Goal: Task Accomplishment & Management: Manage account settings

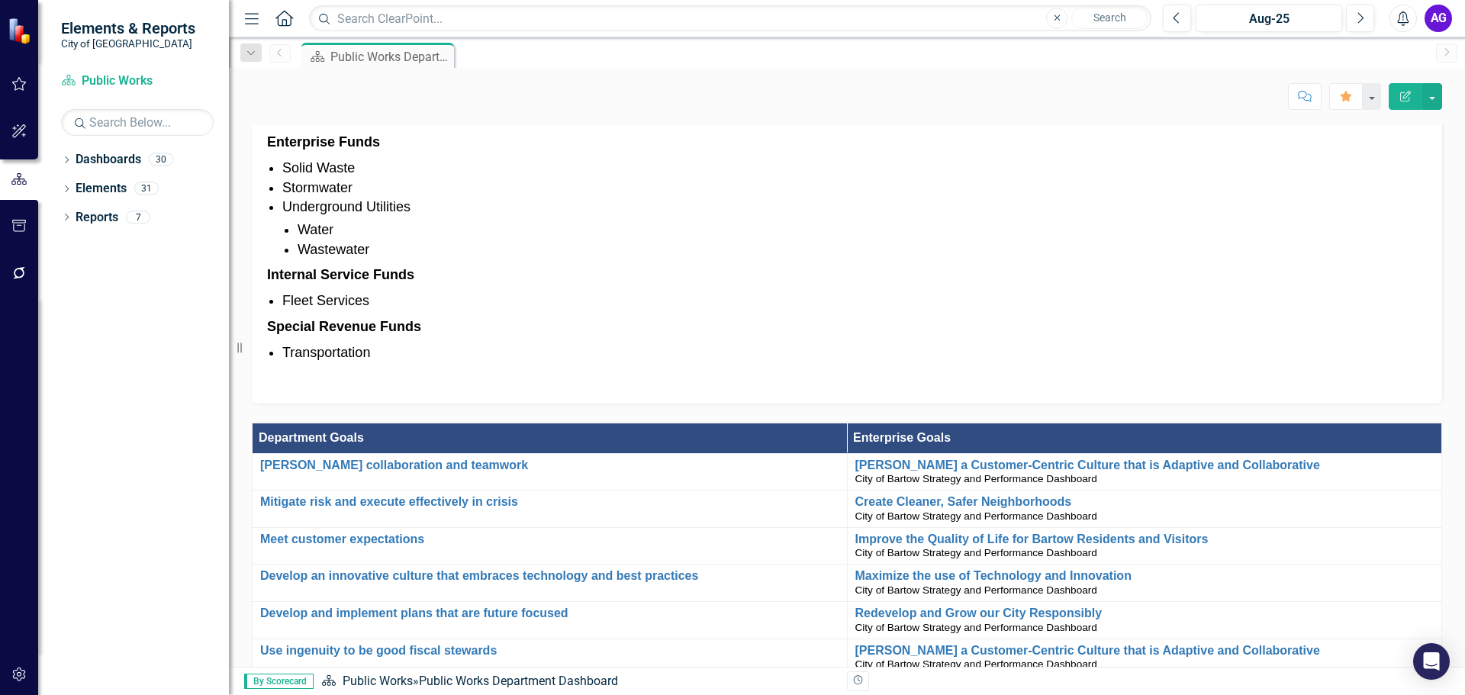
scroll to position [610, 0]
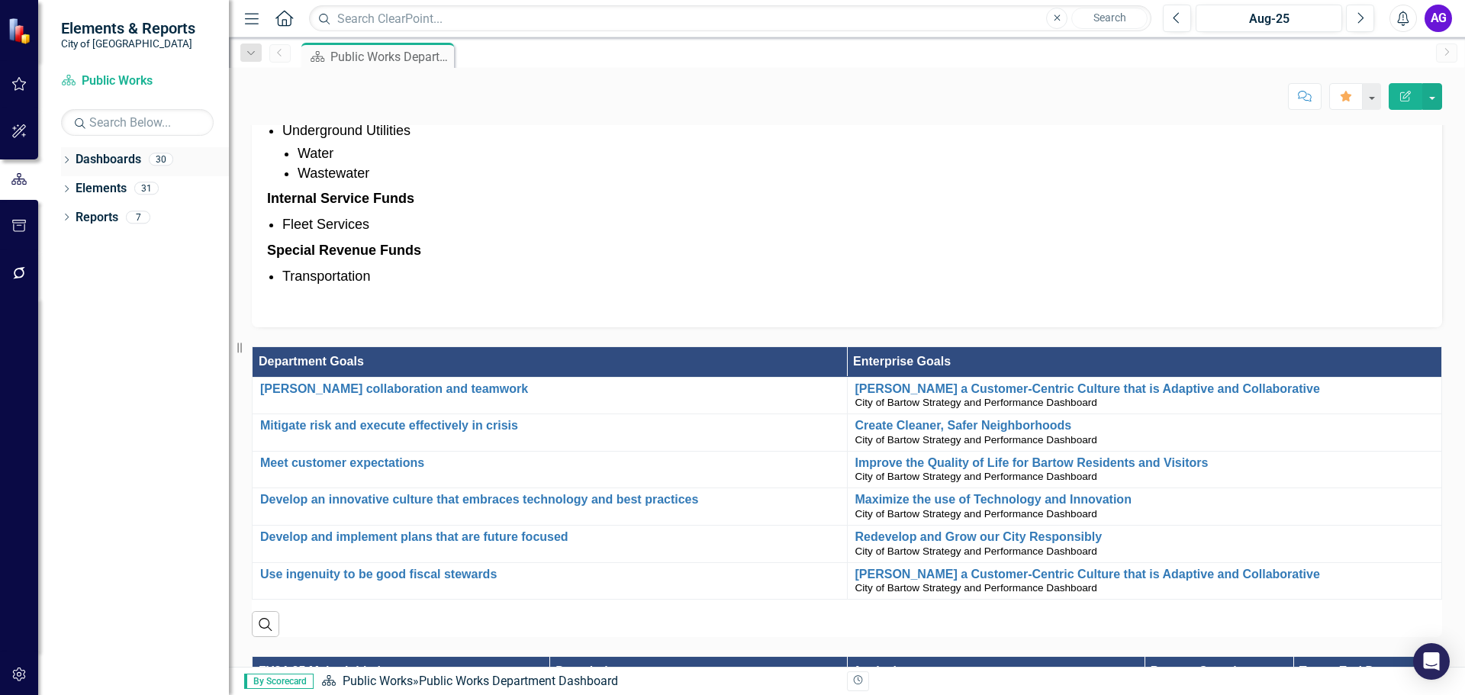
click at [95, 159] on link "Dashboards" at bounding box center [109, 160] width 66 height 18
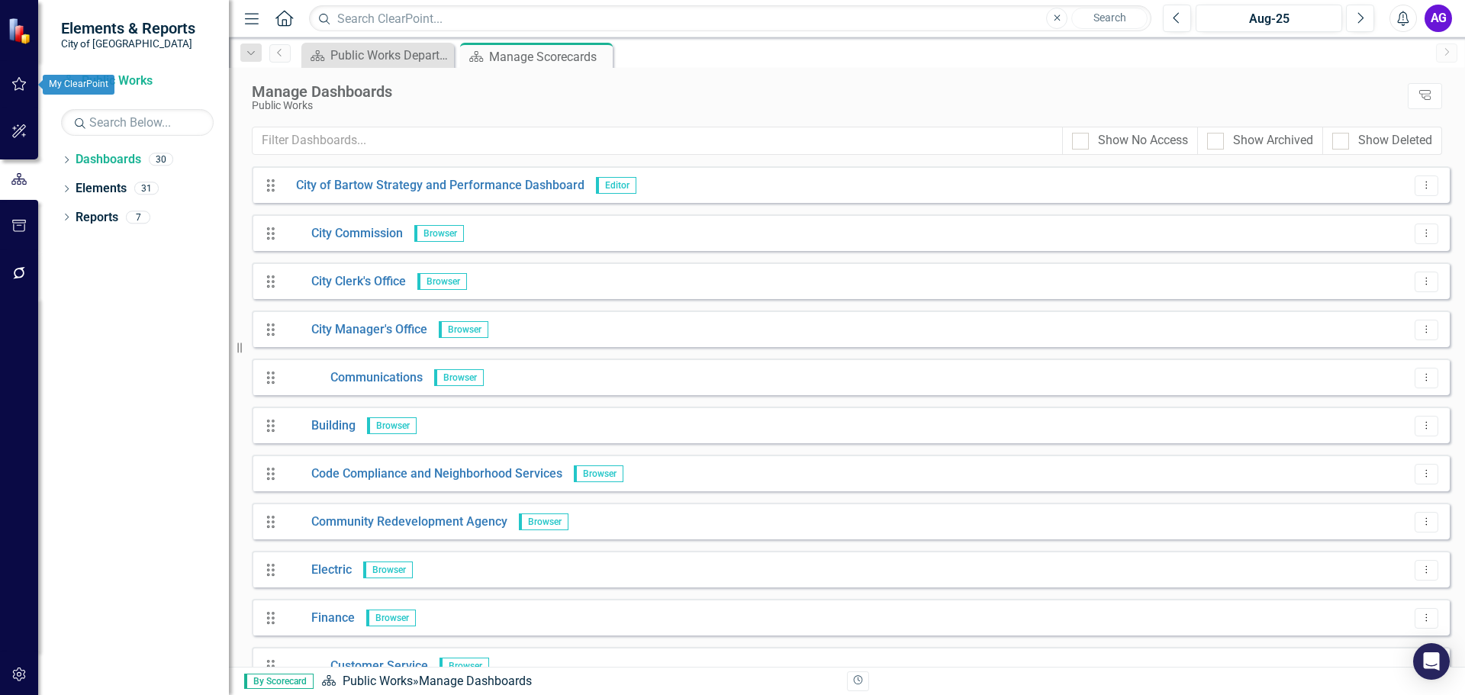
click at [22, 82] on icon "button" at bounding box center [19, 84] width 14 height 14
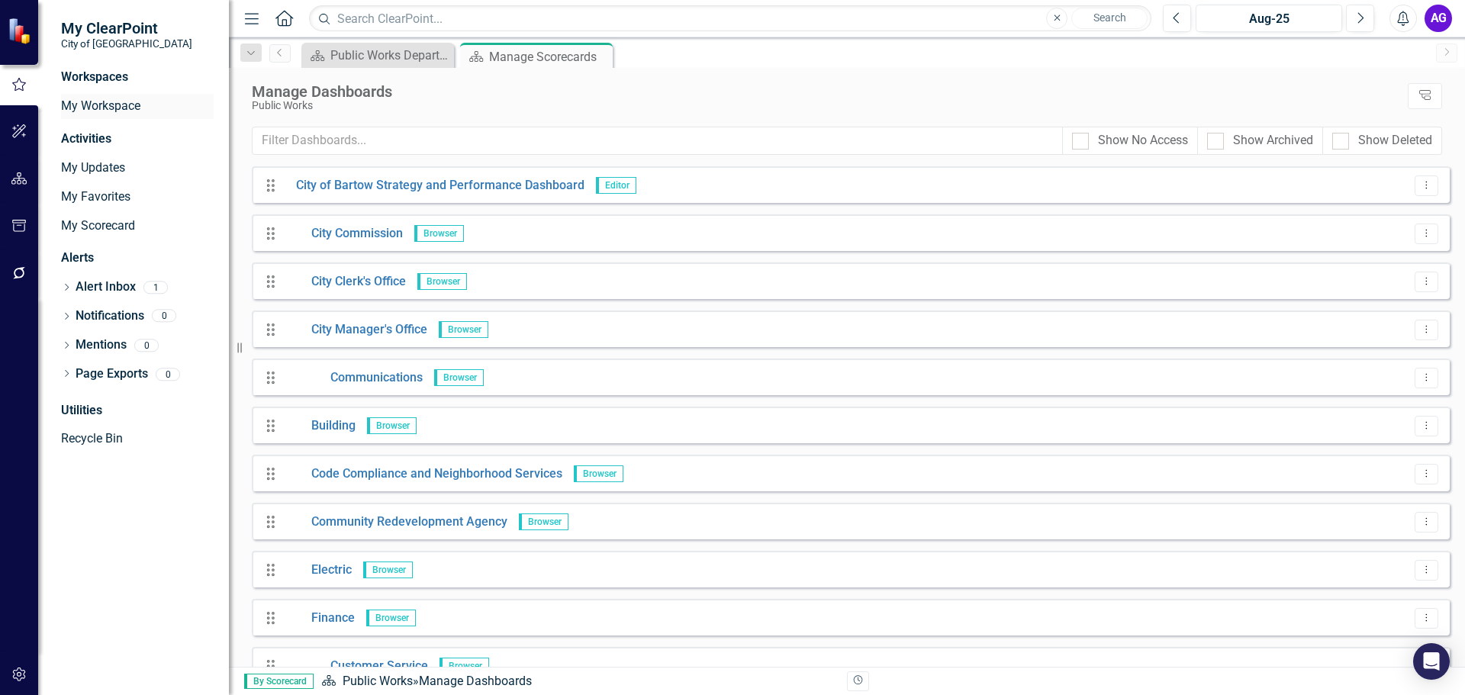
click at [113, 111] on link "My Workspace" at bounding box center [137, 107] width 153 height 18
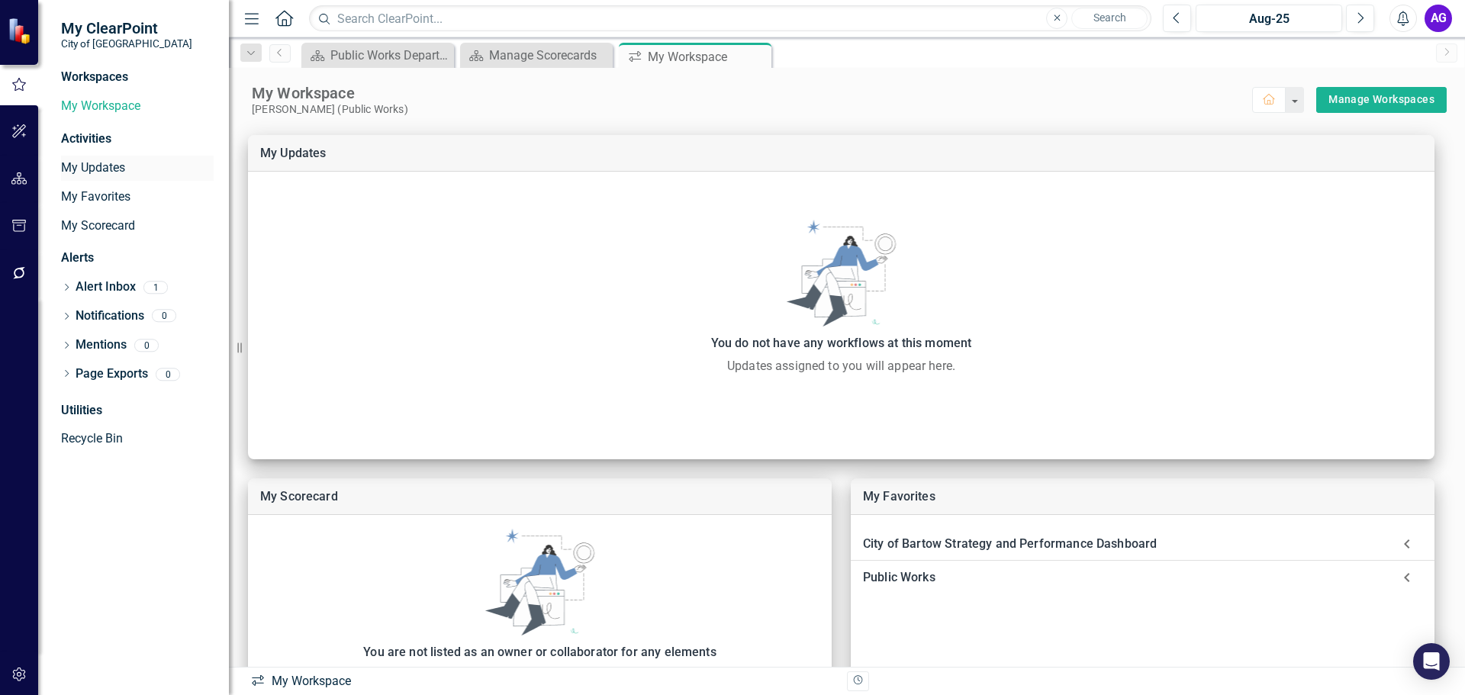
click at [121, 172] on link "My Updates" at bounding box center [137, 168] width 153 height 18
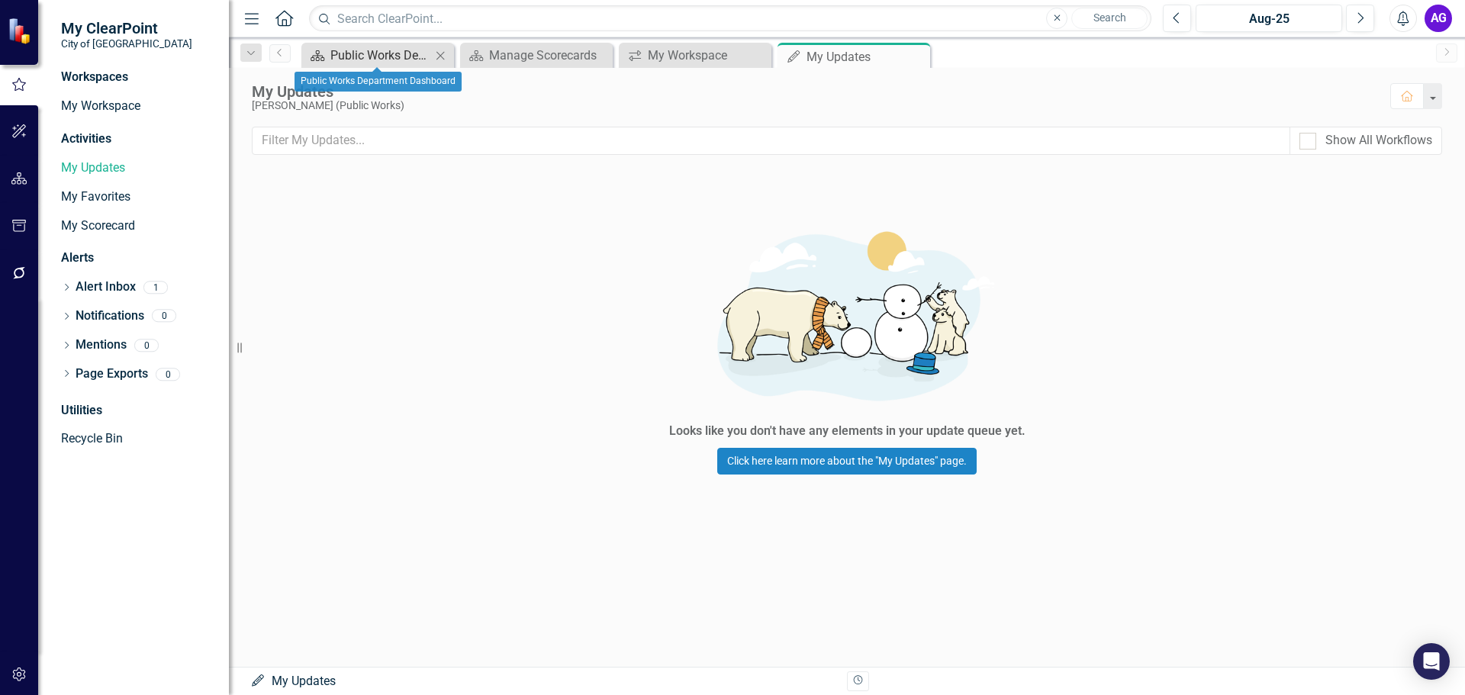
click at [396, 50] on div "Public Works Department Dashboard" at bounding box center [380, 55] width 101 height 19
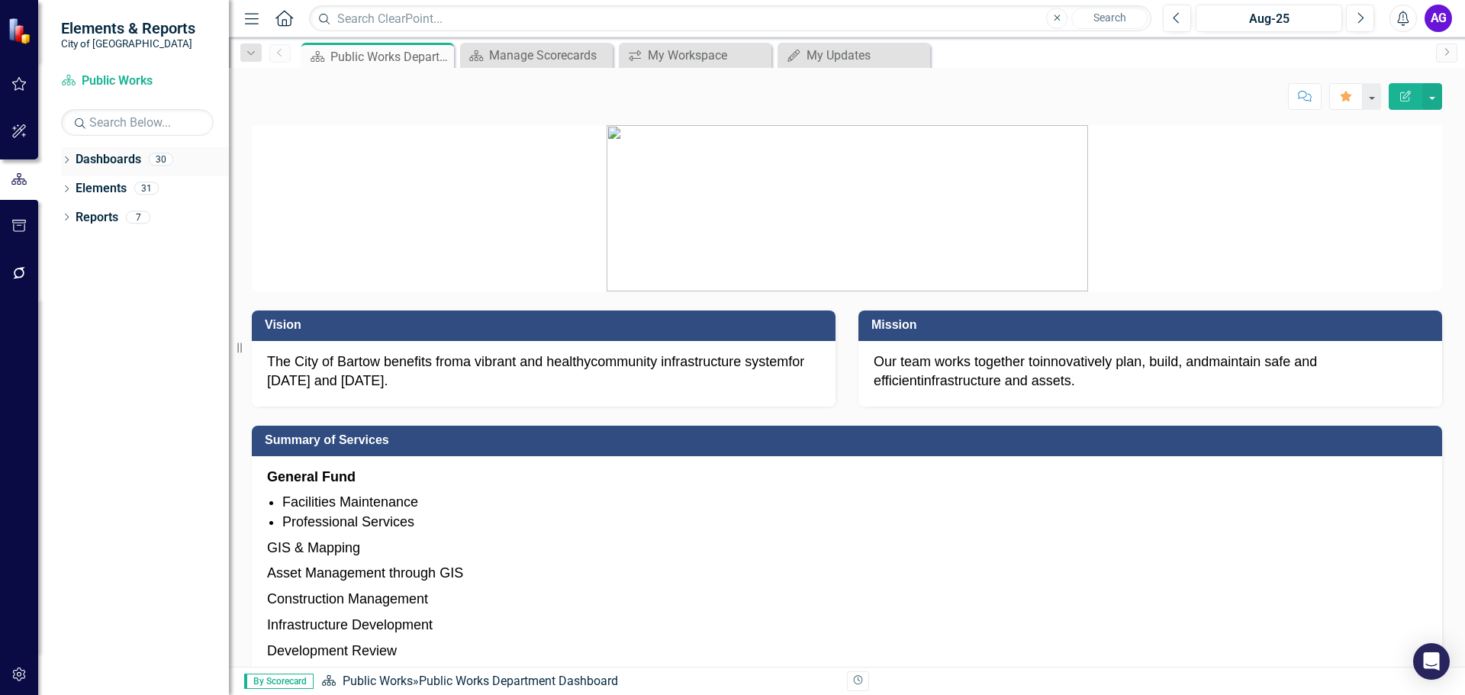
click at [121, 162] on link "Dashboards" at bounding box center [109, 160] width 66 height 18
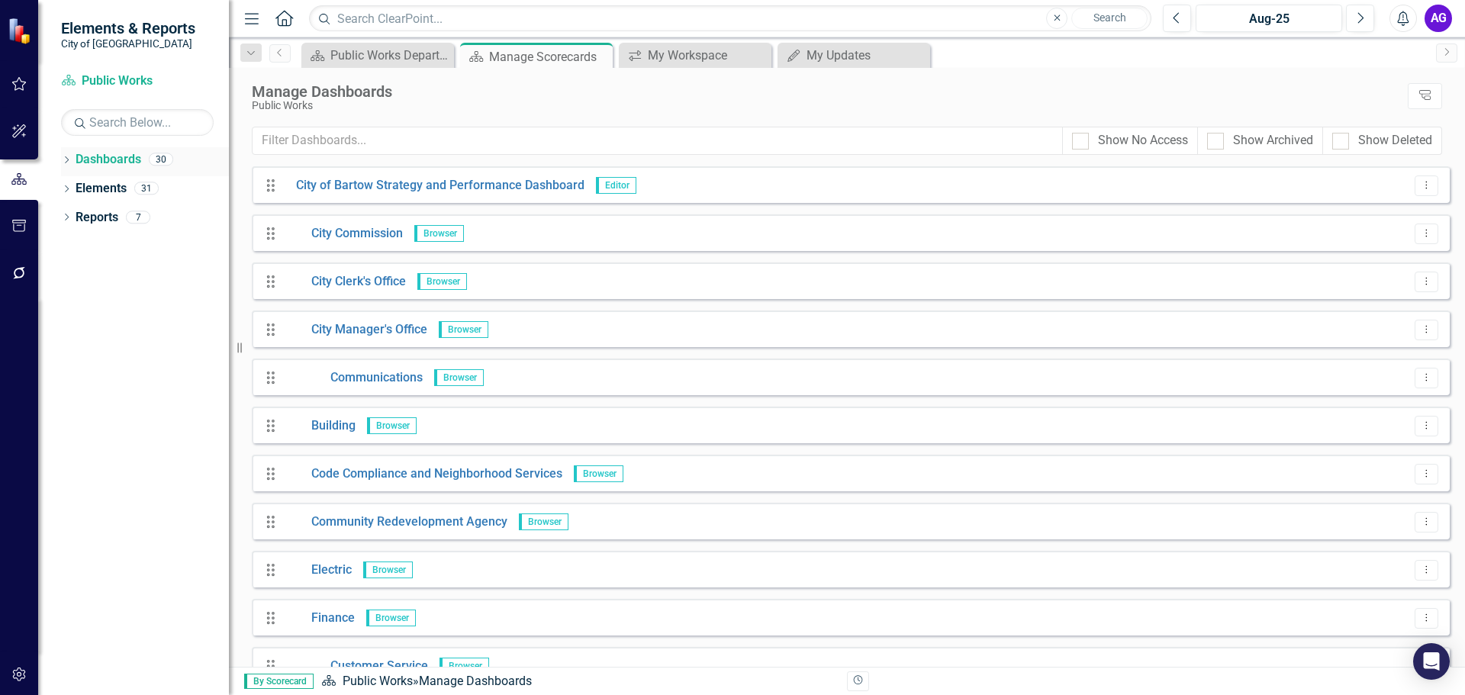
click at [65, 157] on icon "Dropdown" at bounding box center [66, 161] width 11 height 8
click at [65, 157] on icon "Dropdown" at bounding box center [64, 158] width 8 height 11
click at [63, 188] on icon "Dropdown" at bounding box center [66, 190] width 11 height 8
click at [117, 252] on link "Measure Measures" at bounding box center [121, 247] width 76 height 18
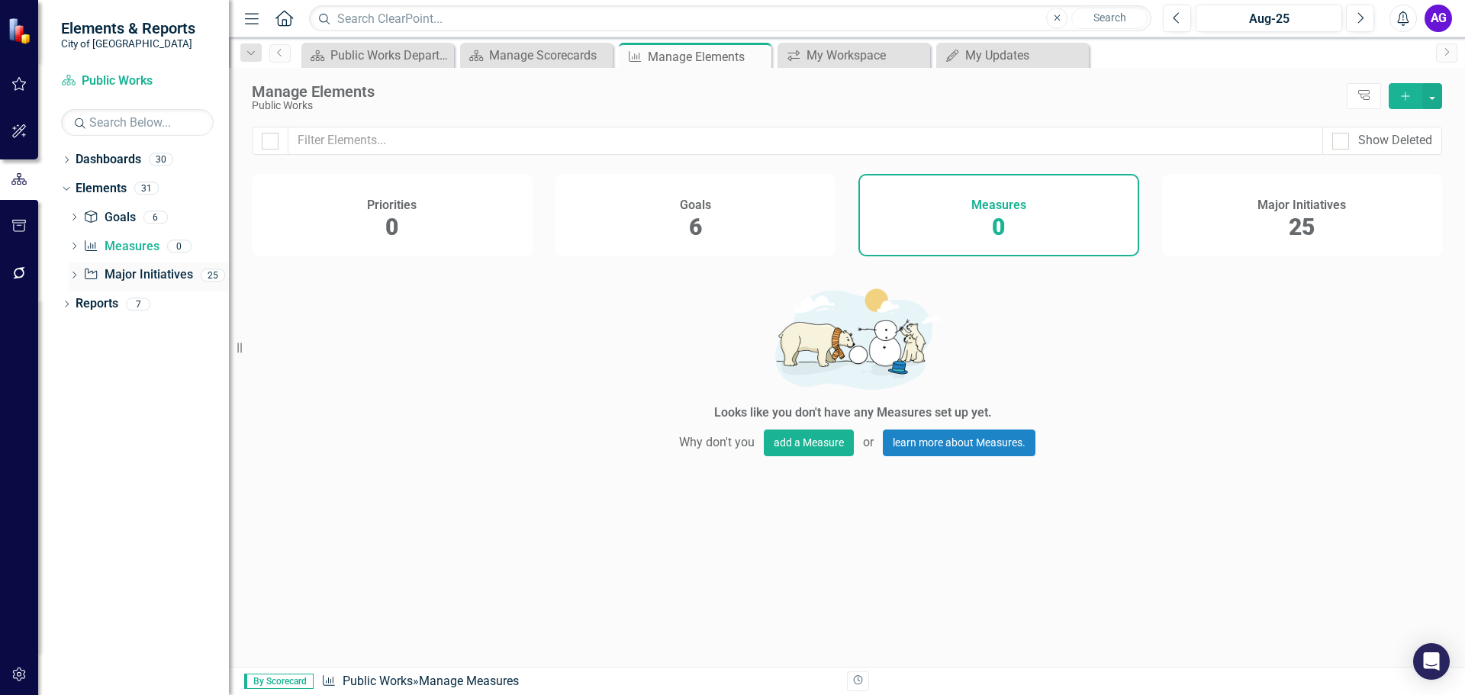
click at [76, 275] on icon at bounding box center [74, 275] width 4 height 7
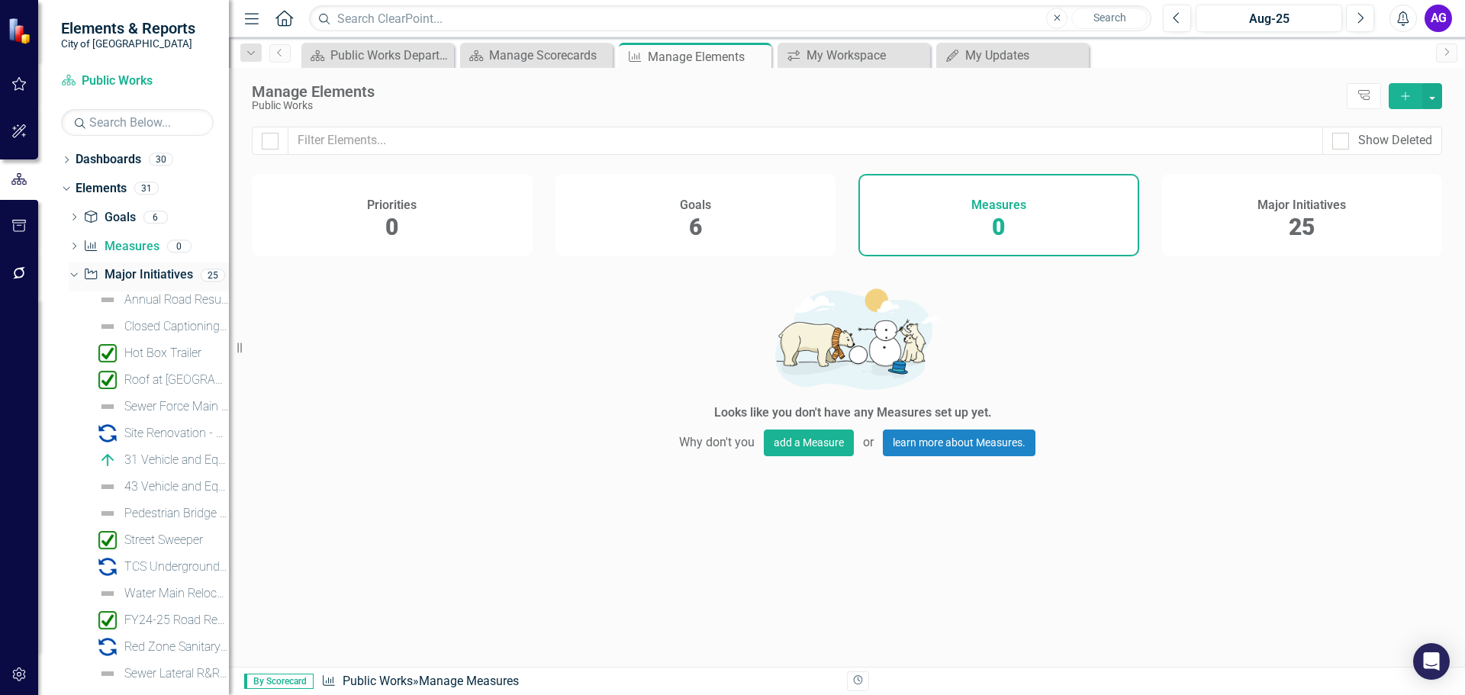
click at [77, 275] on div "Dropdown" at bounding box center [71, 274] width 13 height 11
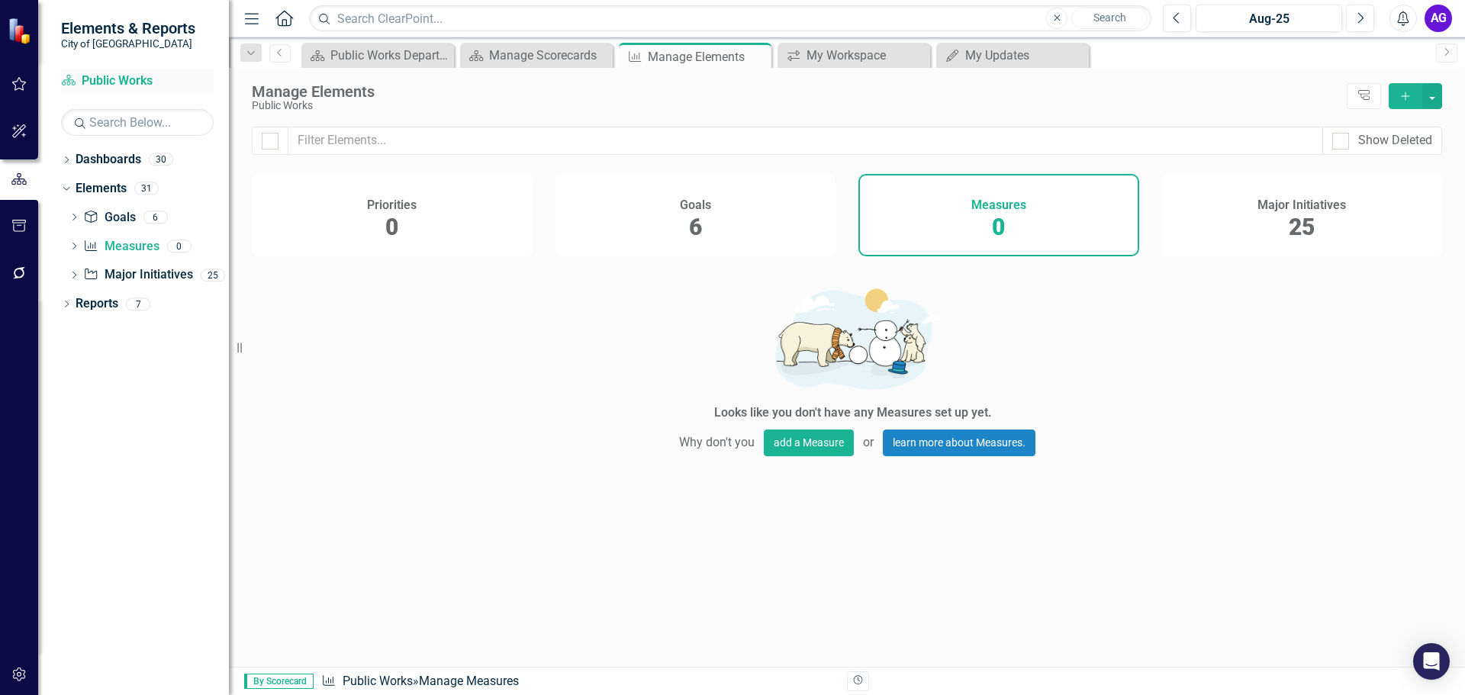
click at [108, 85] on link "Dashboard Public Works" at bounding box center [137, 81] width 153 height 18
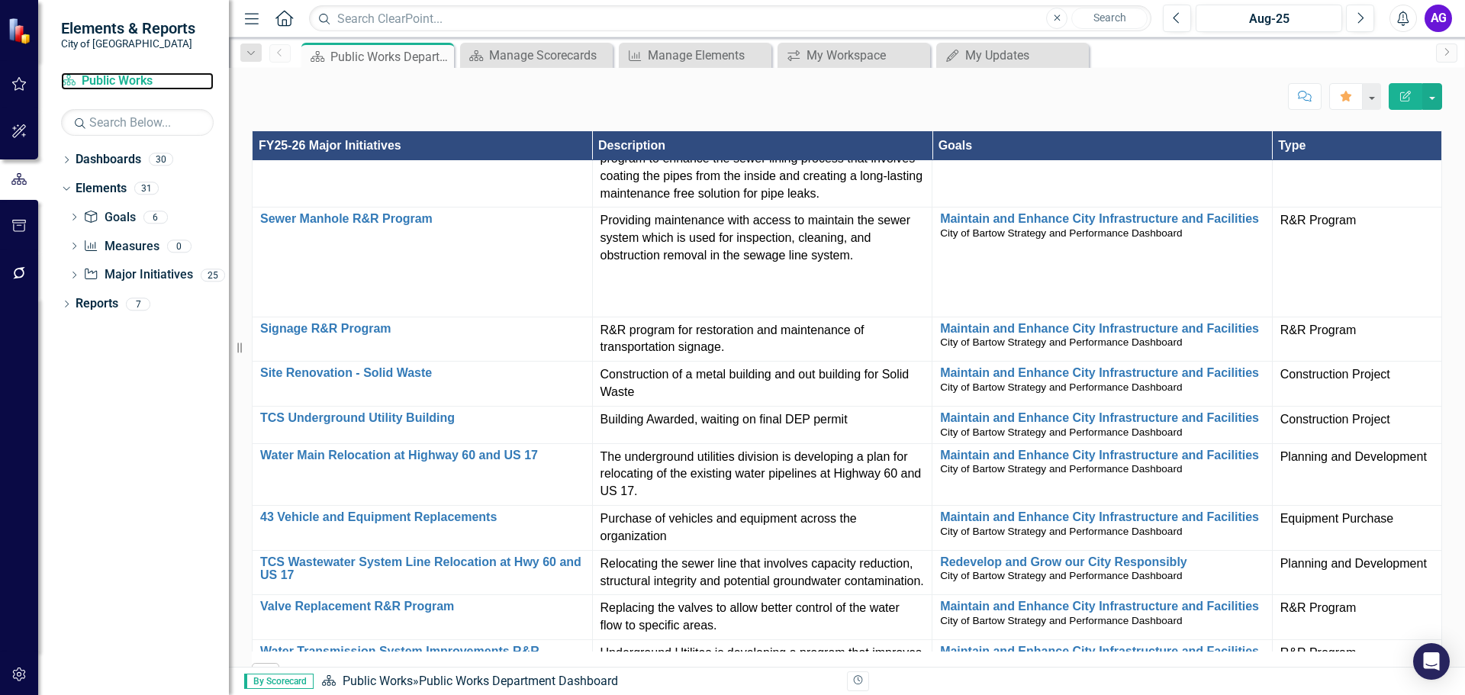
scroll to position [1602, 0]
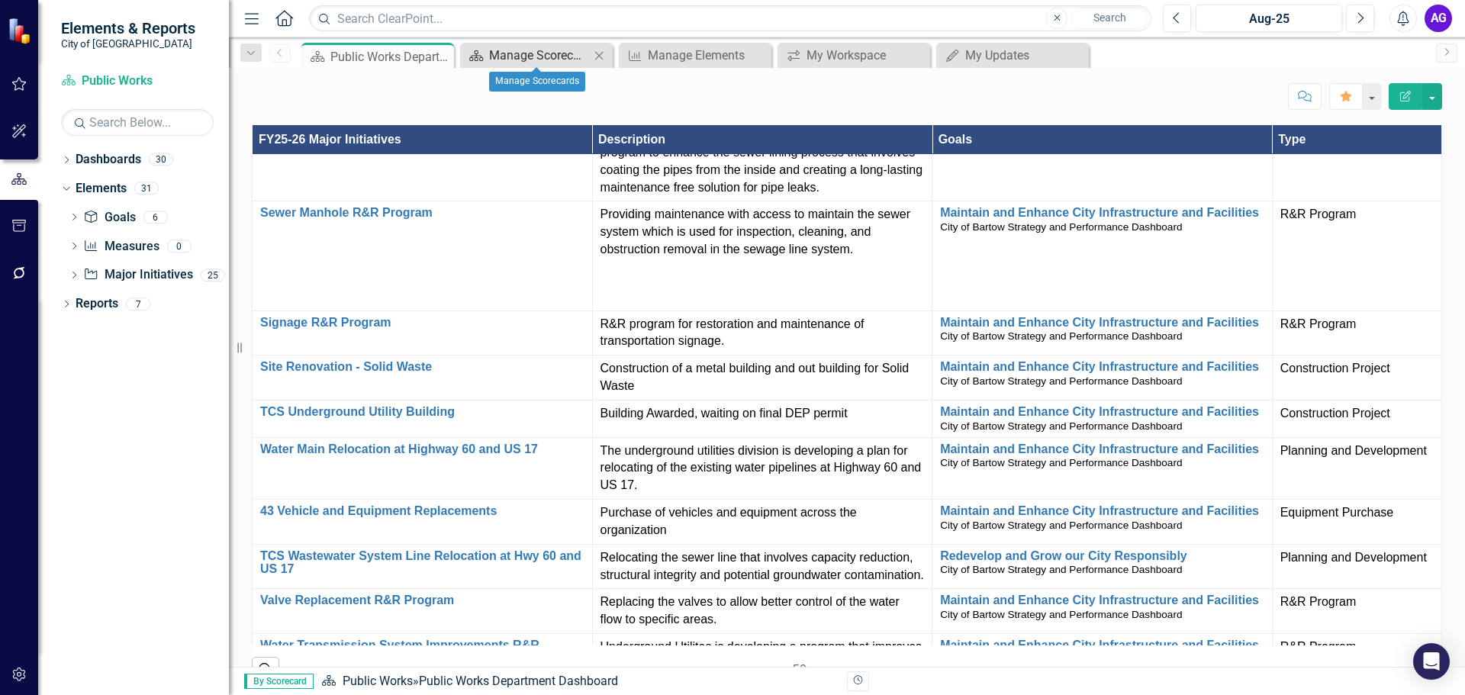
click at [558, 60] on div "Manage Scorecards" at bounding box center [539, 55] width 101 height 19
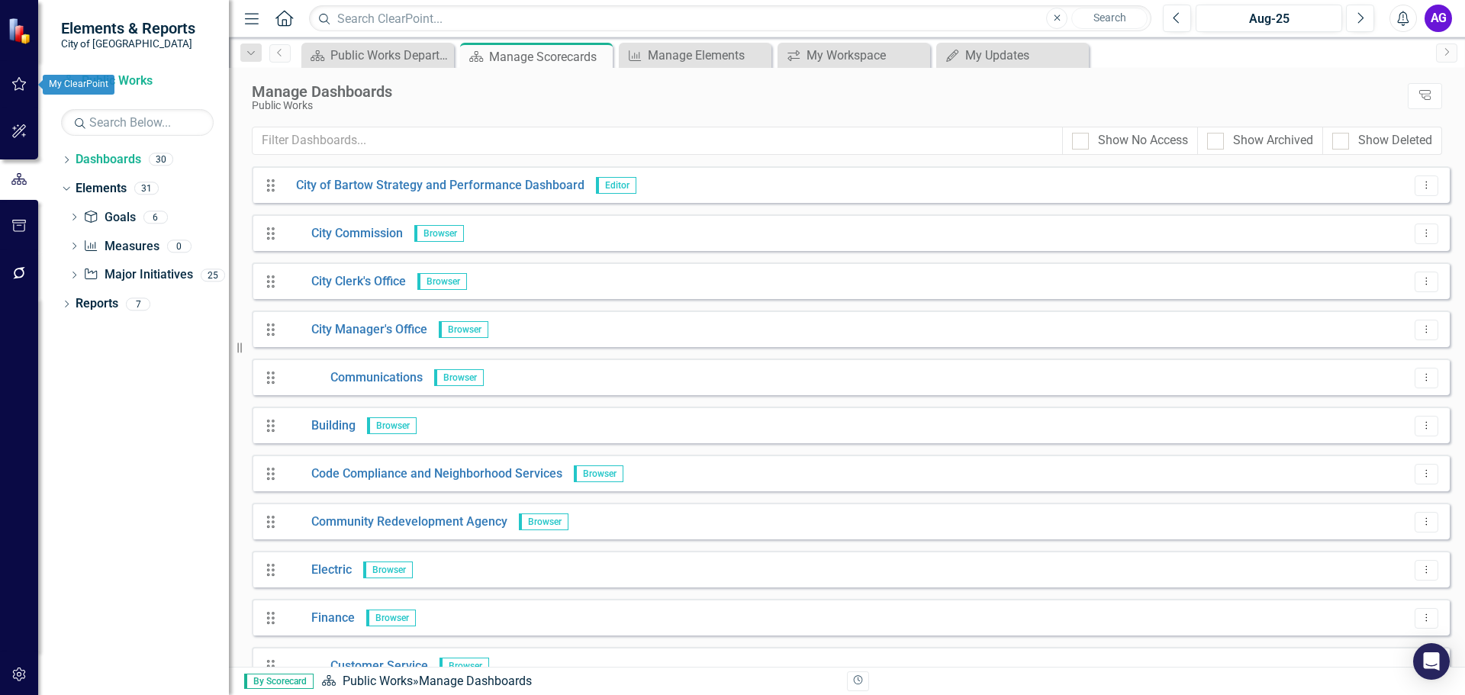
click at [18, 85] on icon "button" at bounding box center [19, 84] width 16 height 12
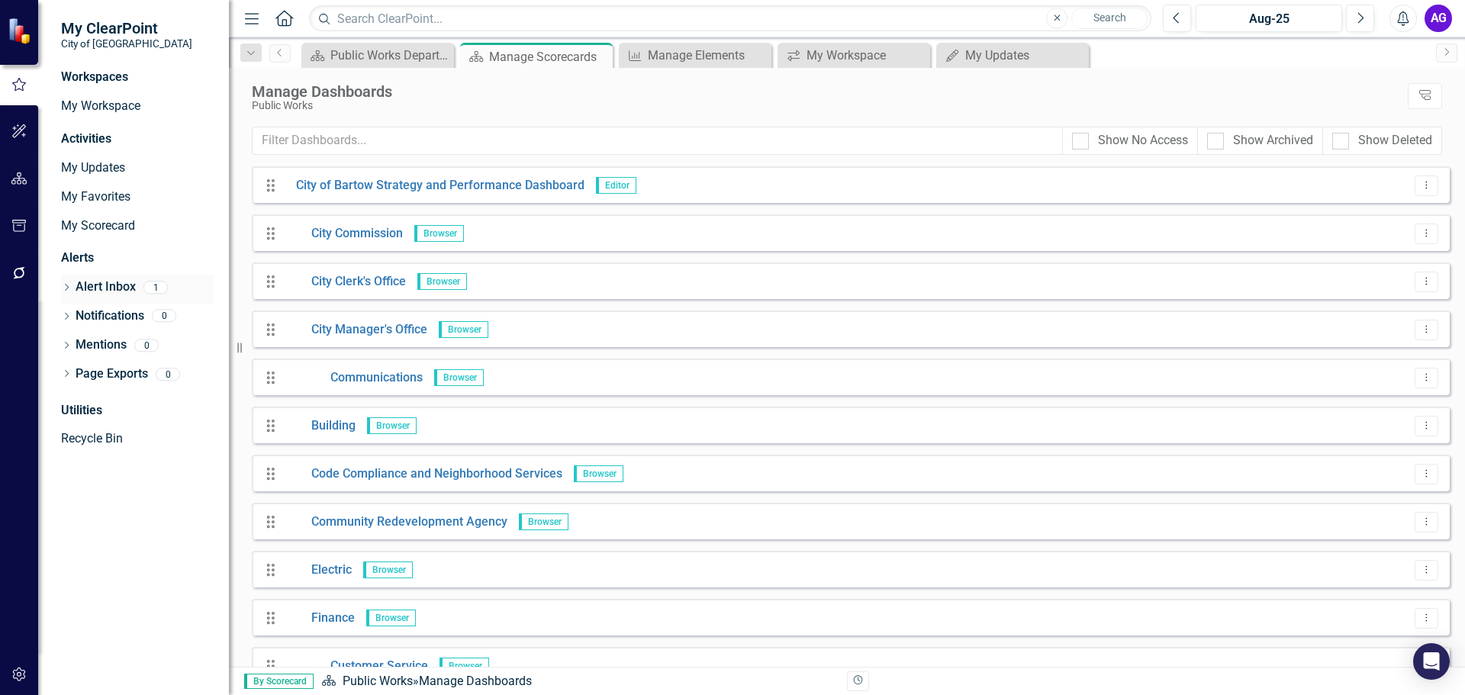
click at [66, 289] on icon at bounding box center [67, 287] width 4 height 7
click at [117, 281] on link "Alert Inbox" at bounding box center [106, 287] width 60 height 18
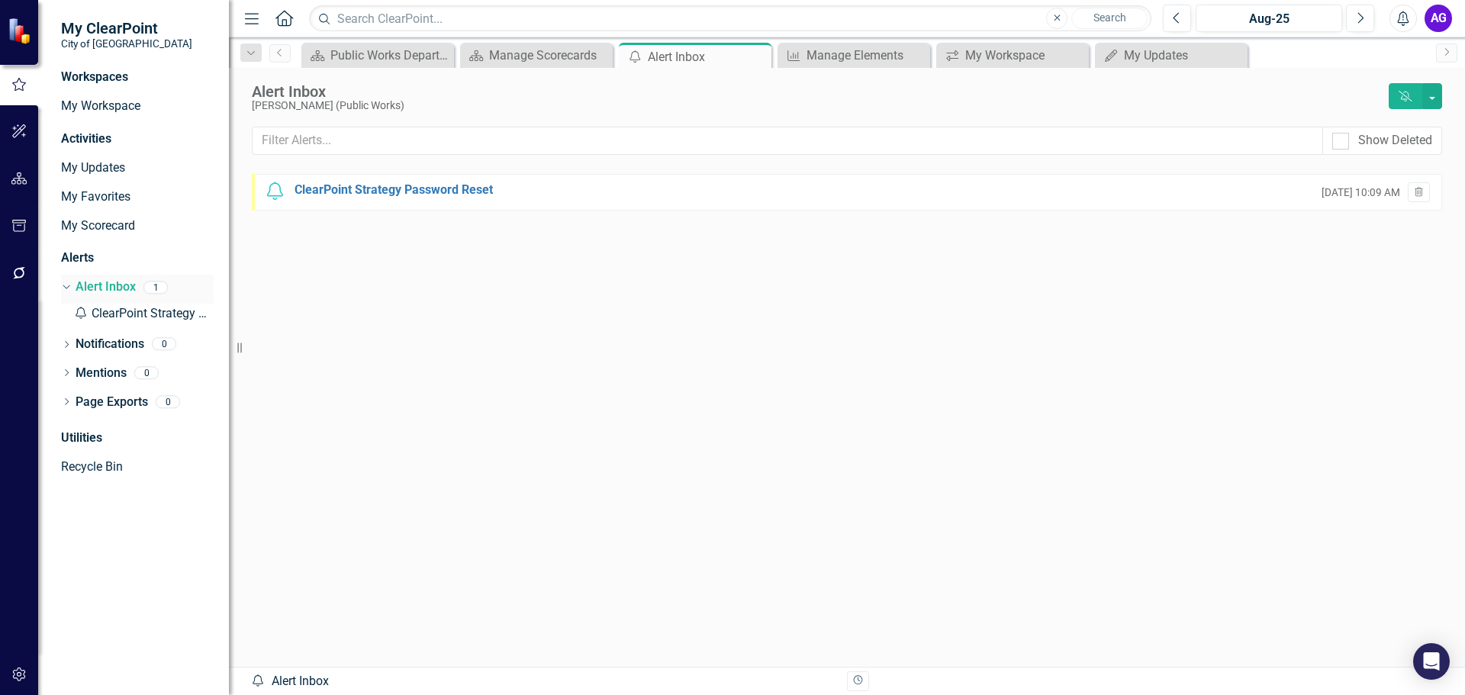
click at [66, 284] on icon "Dropdown" at bounding box center [64, 286] width 8 height 11
click at [288, 17] on icon "Home" at bounding box center [284, 18] width 20 height 16
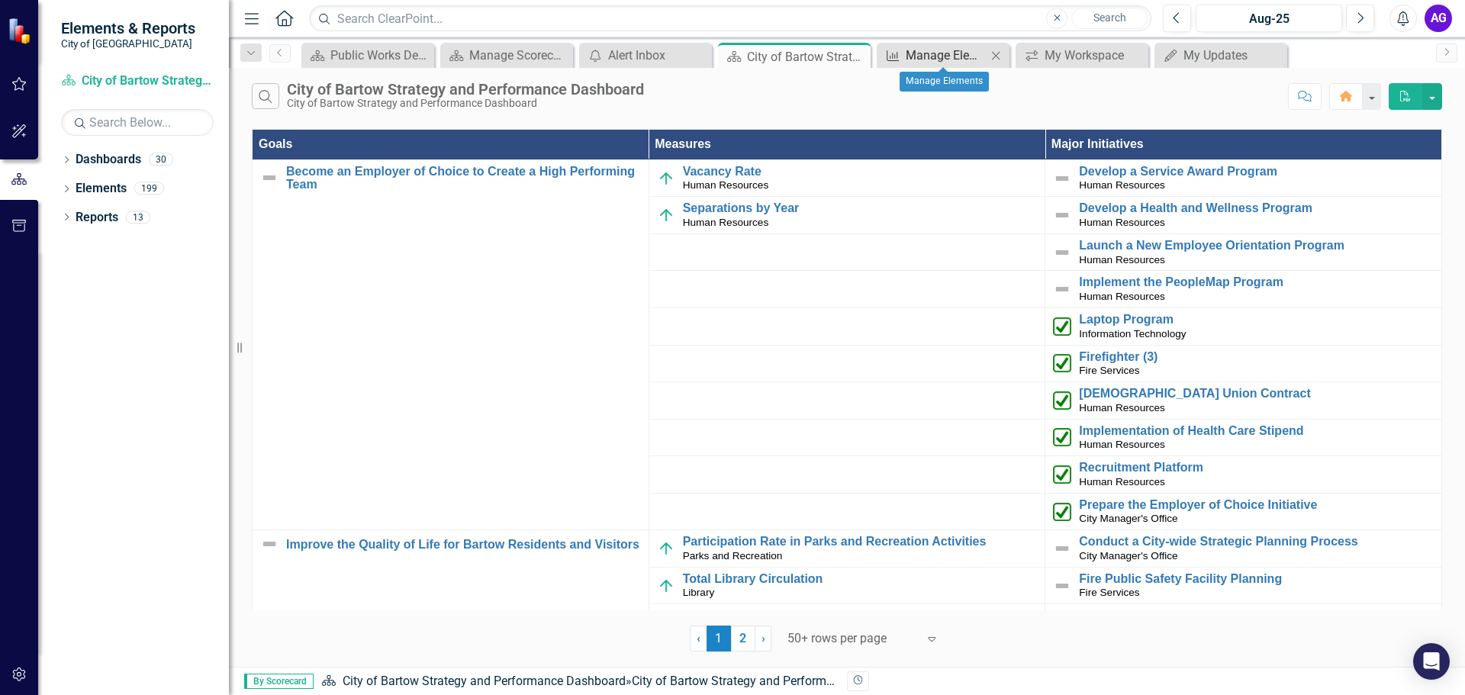
click at [949, 50] on div "Manage Elements" at bounding box center [945, 55] width 81 height 19
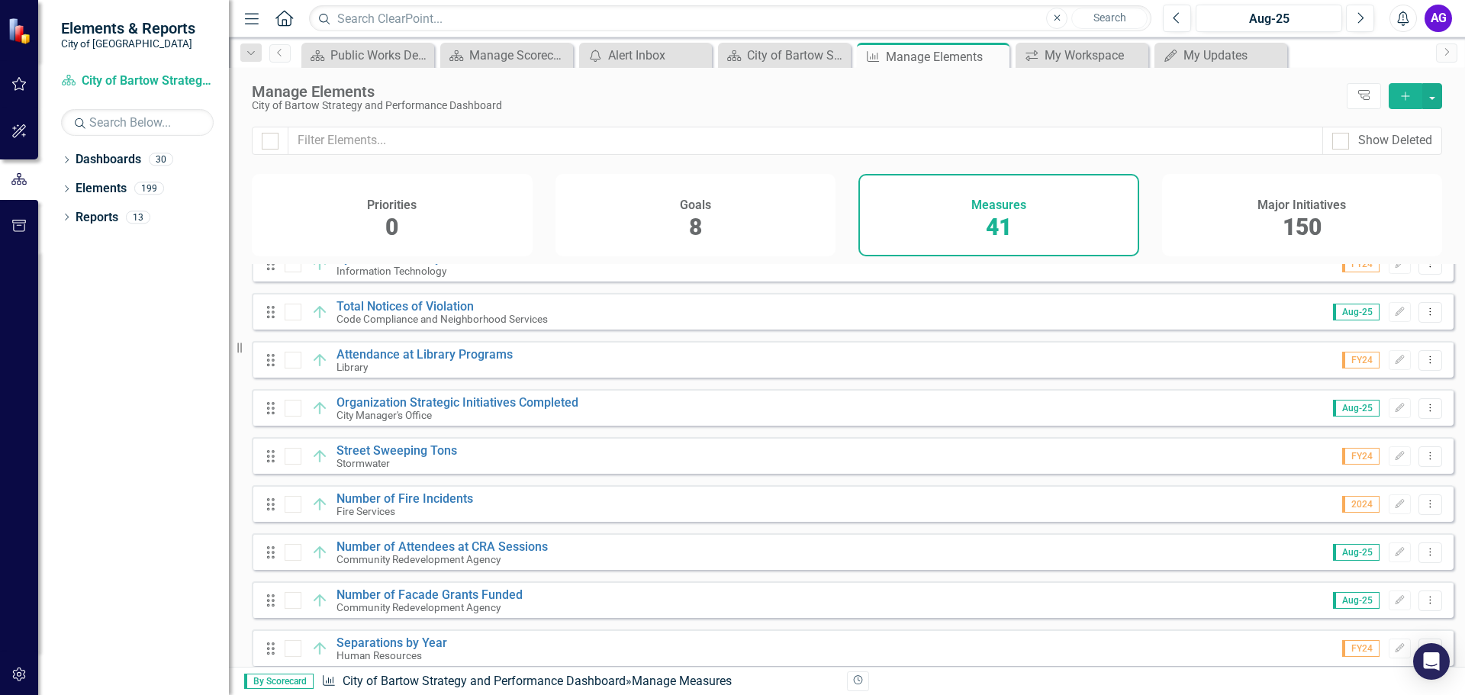
scroll to position [1297, 0]
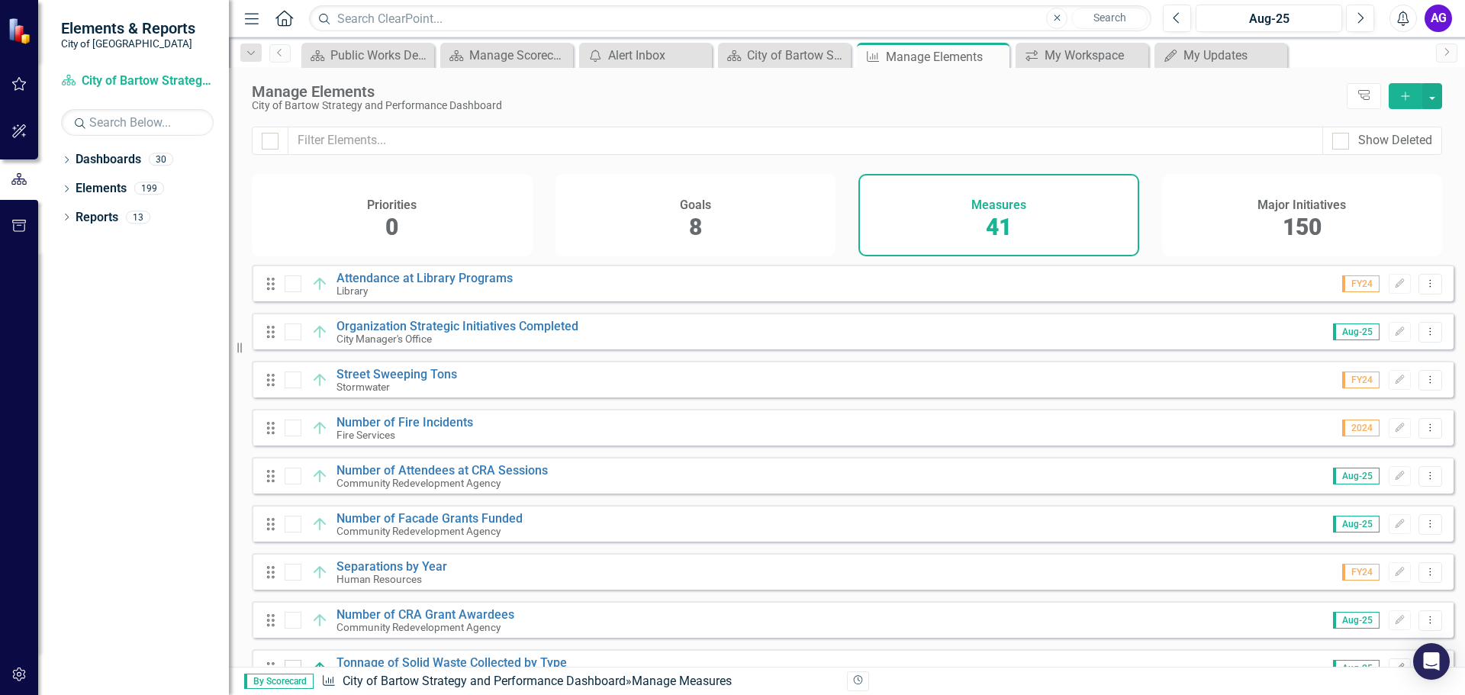
click at [24, 38] on img at bounding box center [21, 31] width 27 height 27
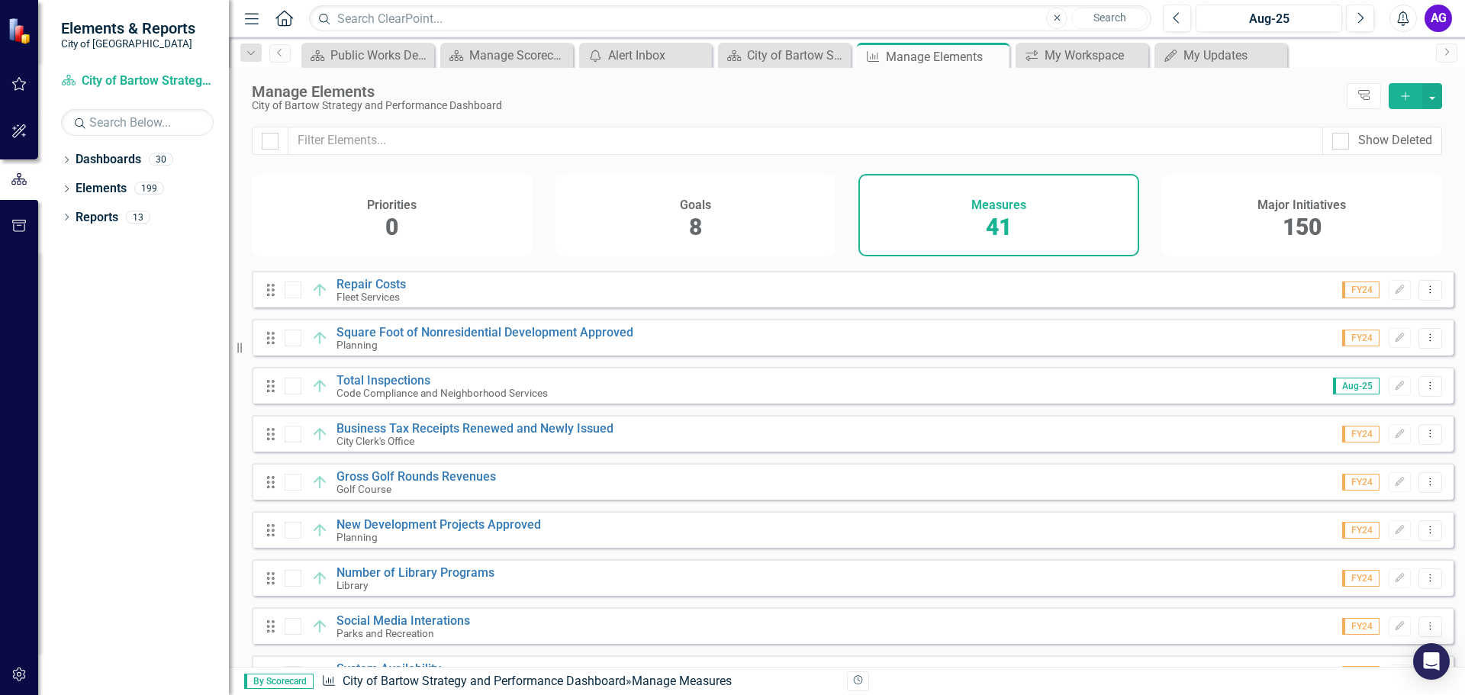
scroll to position [740, 0]
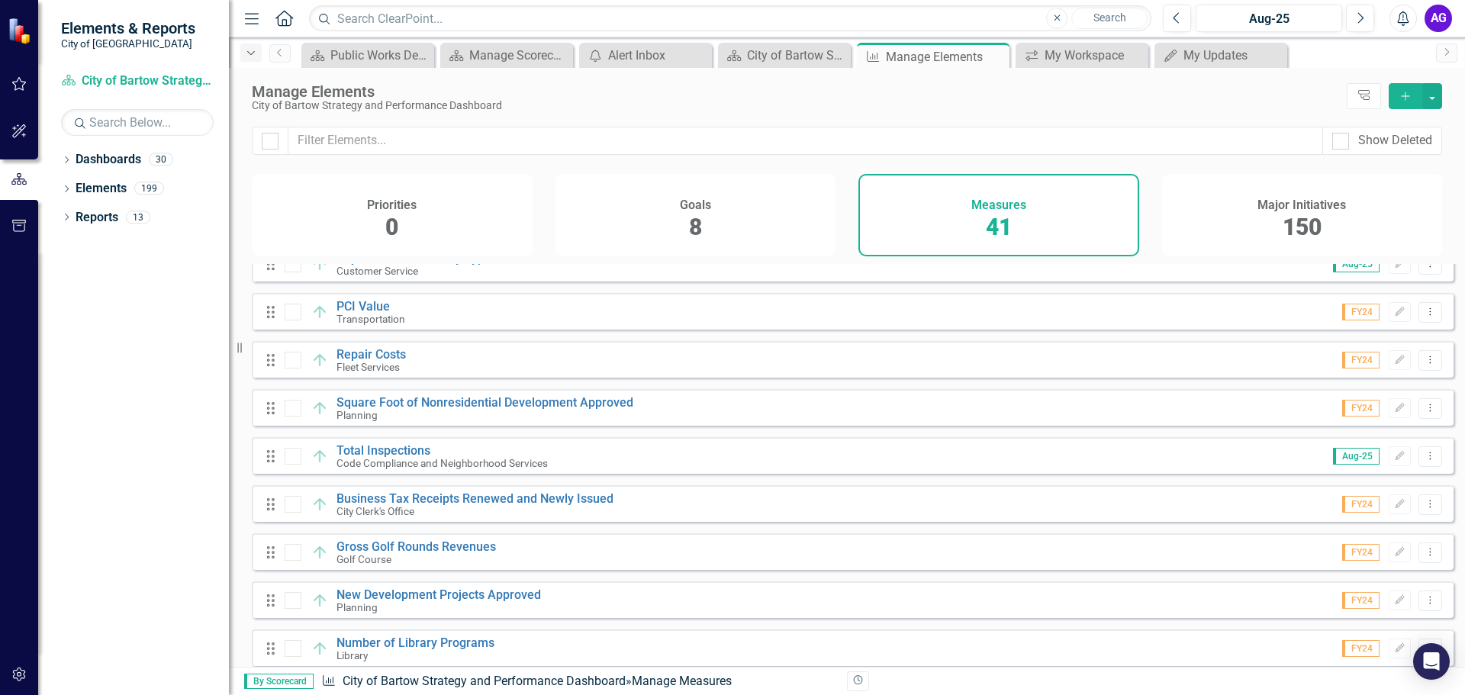
click at [258, 48] on div "Dropdown" at bounding box center [250, 52] width 21 height 18
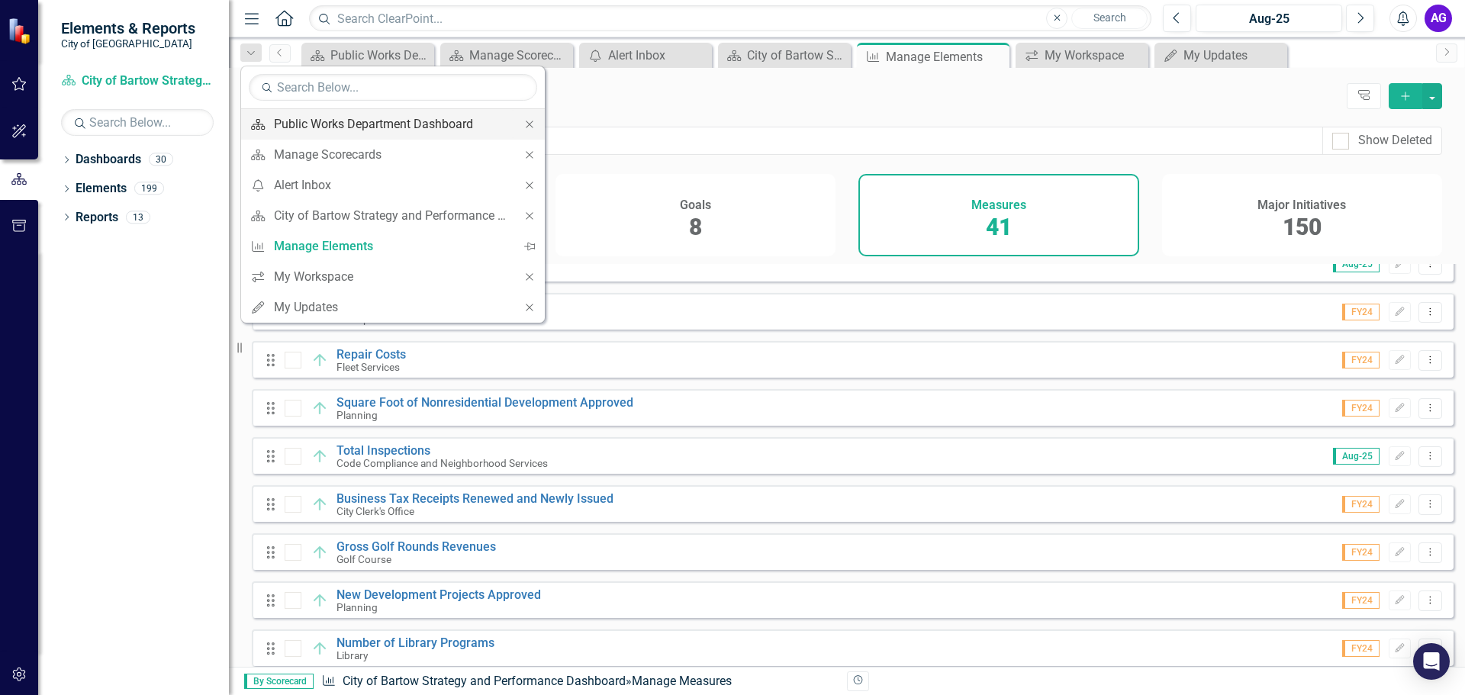
click at [352, 124] on div "Public Works Department Dashboard" at bounding box center [390, 123] width 233 height 19
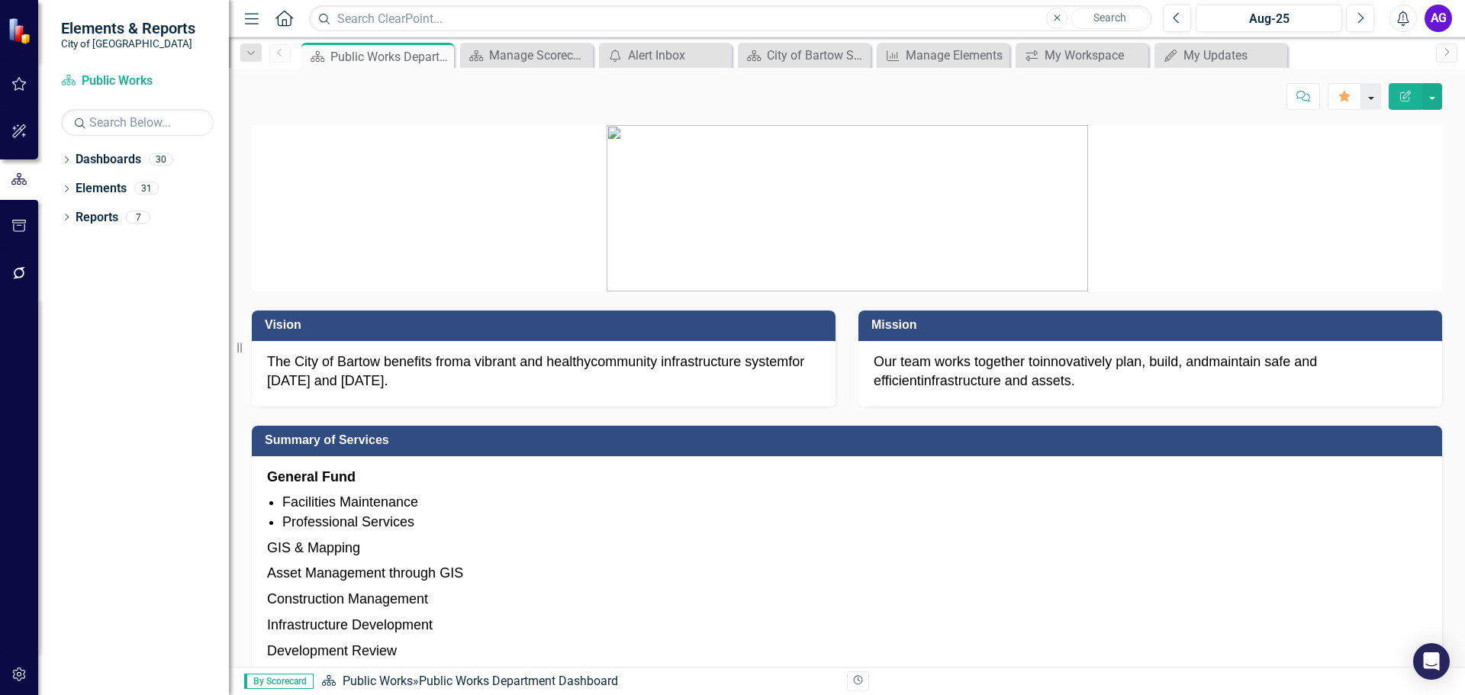
click at [1369, 98] on button "button" at bounding box center [1371, 96] width 20 height 27
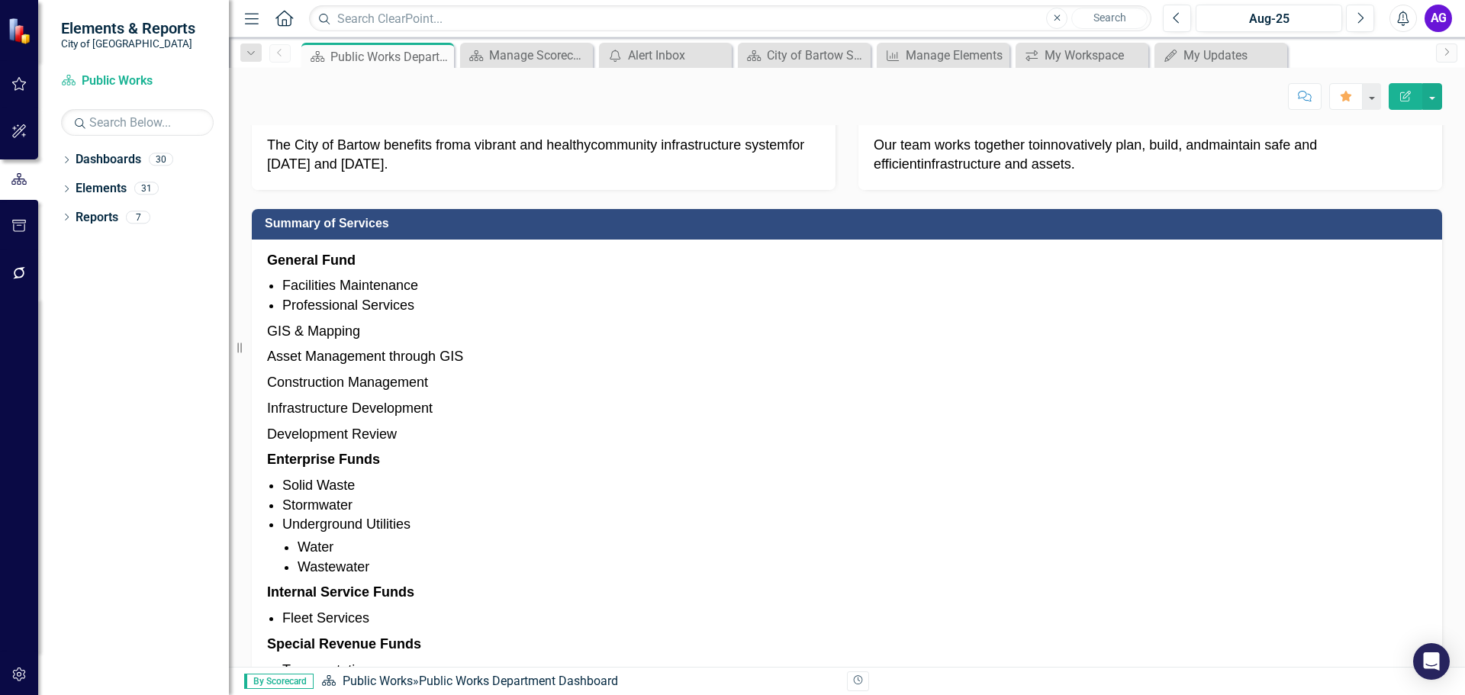
scroll to position [229, 0]
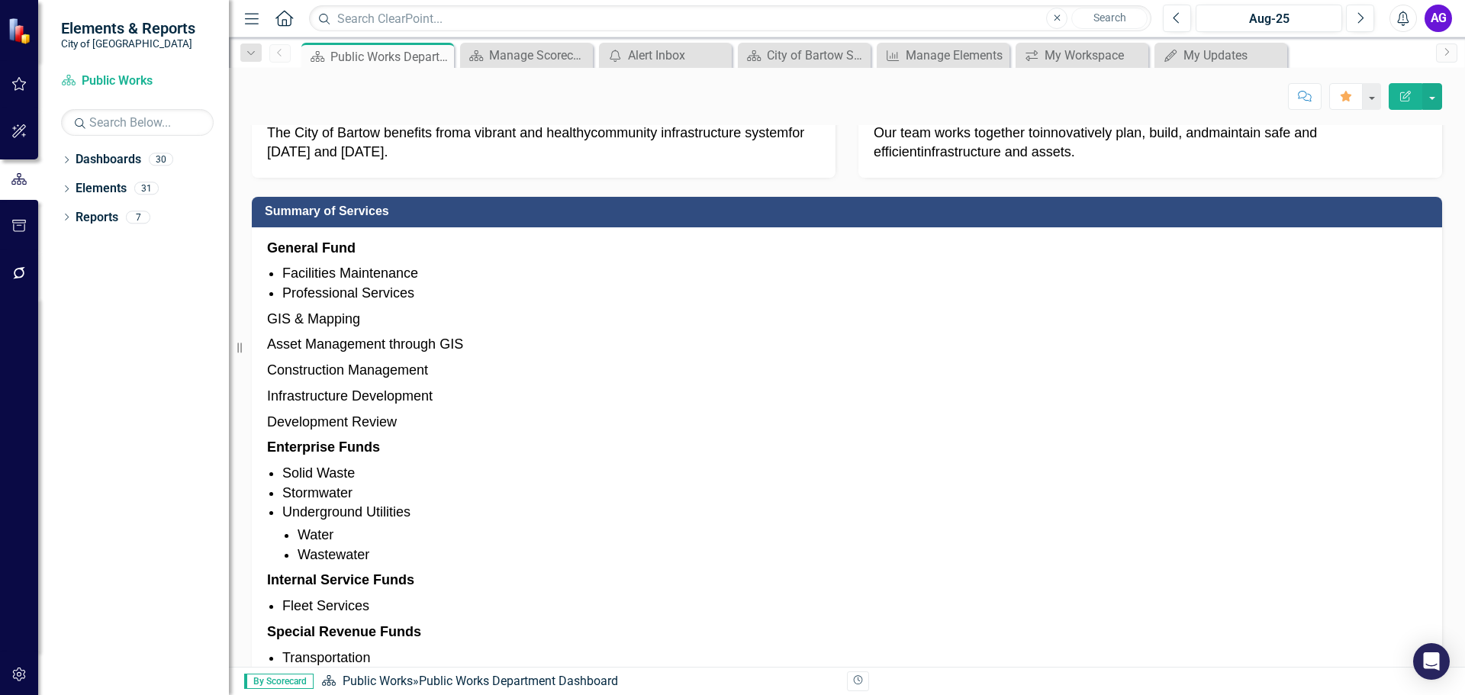
click at [313, 473] on li "Solid Waste" at bounding box center [854, 474] width 1144 height 20
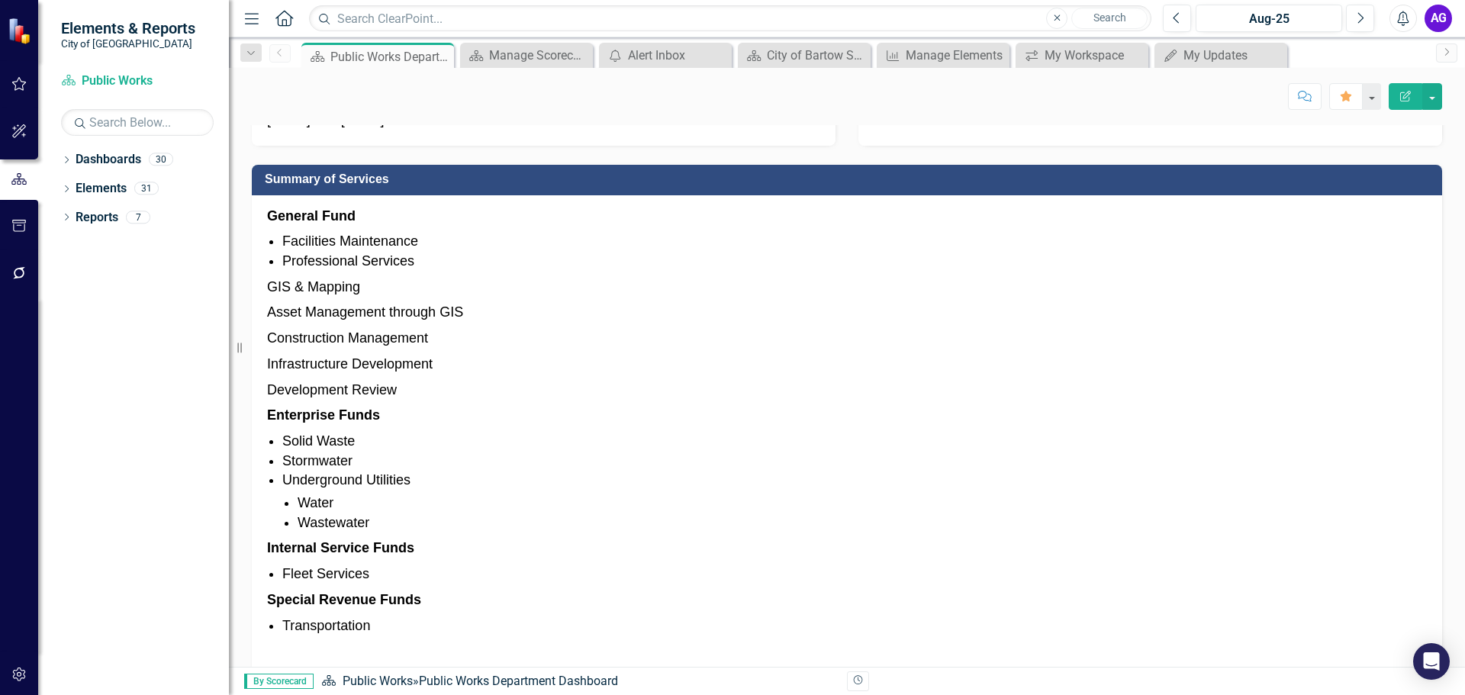
scroll to position [0, 0]
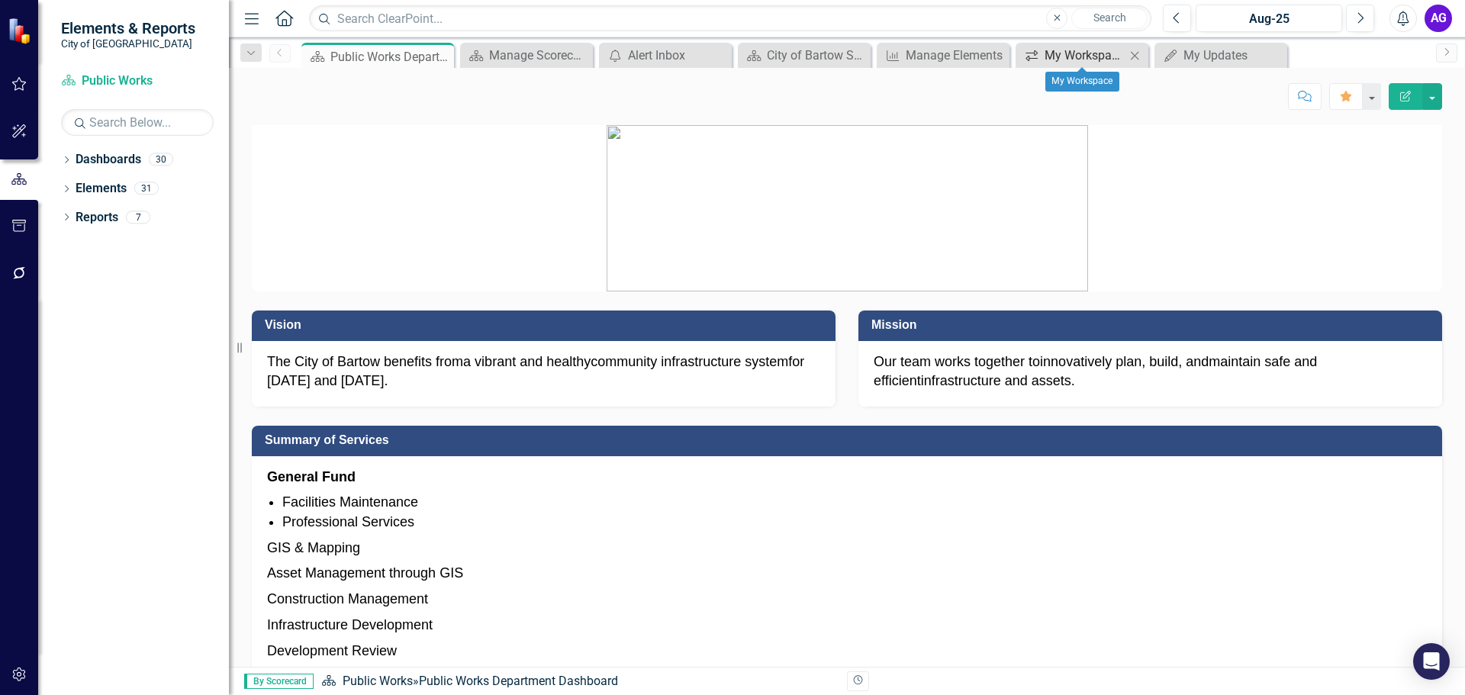
click at [1094, 58] on div "My Workspace" at bounding box center [1084, 55] width 81 height 19
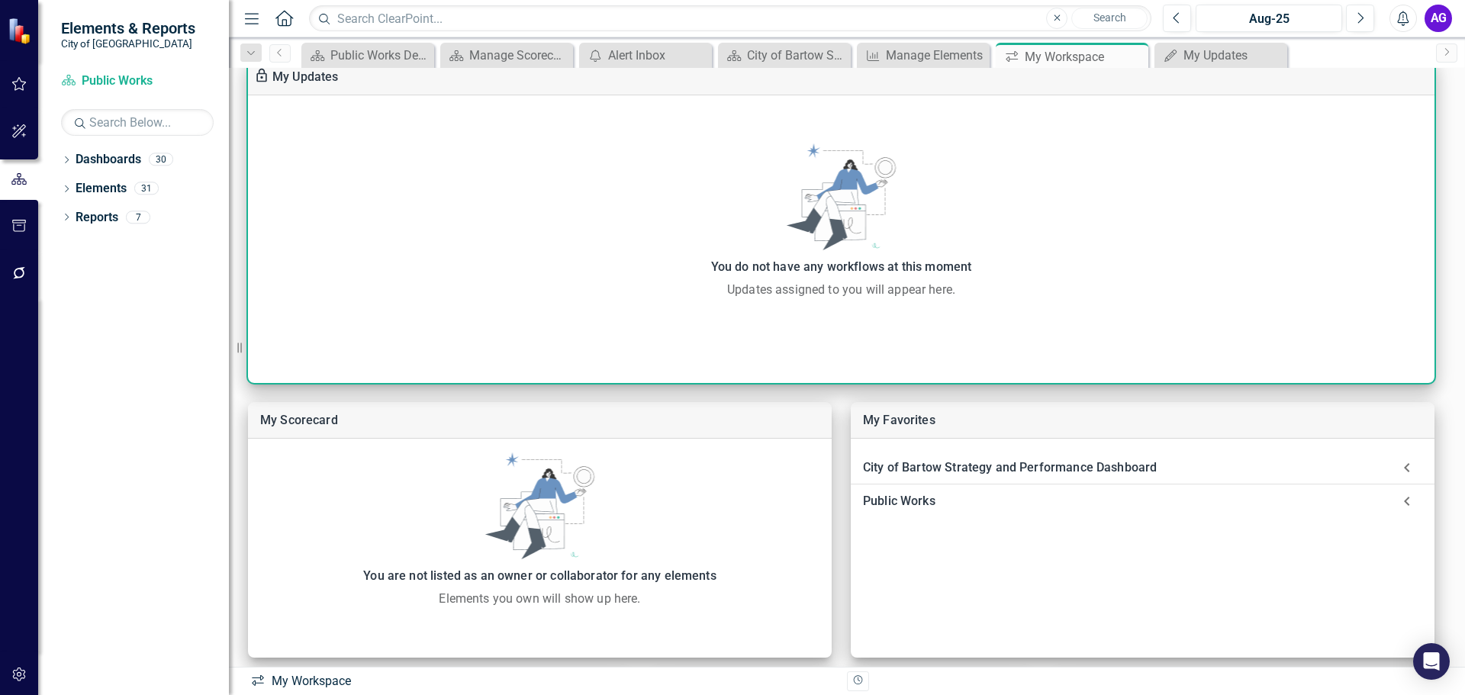
scroll to position [153, 0]
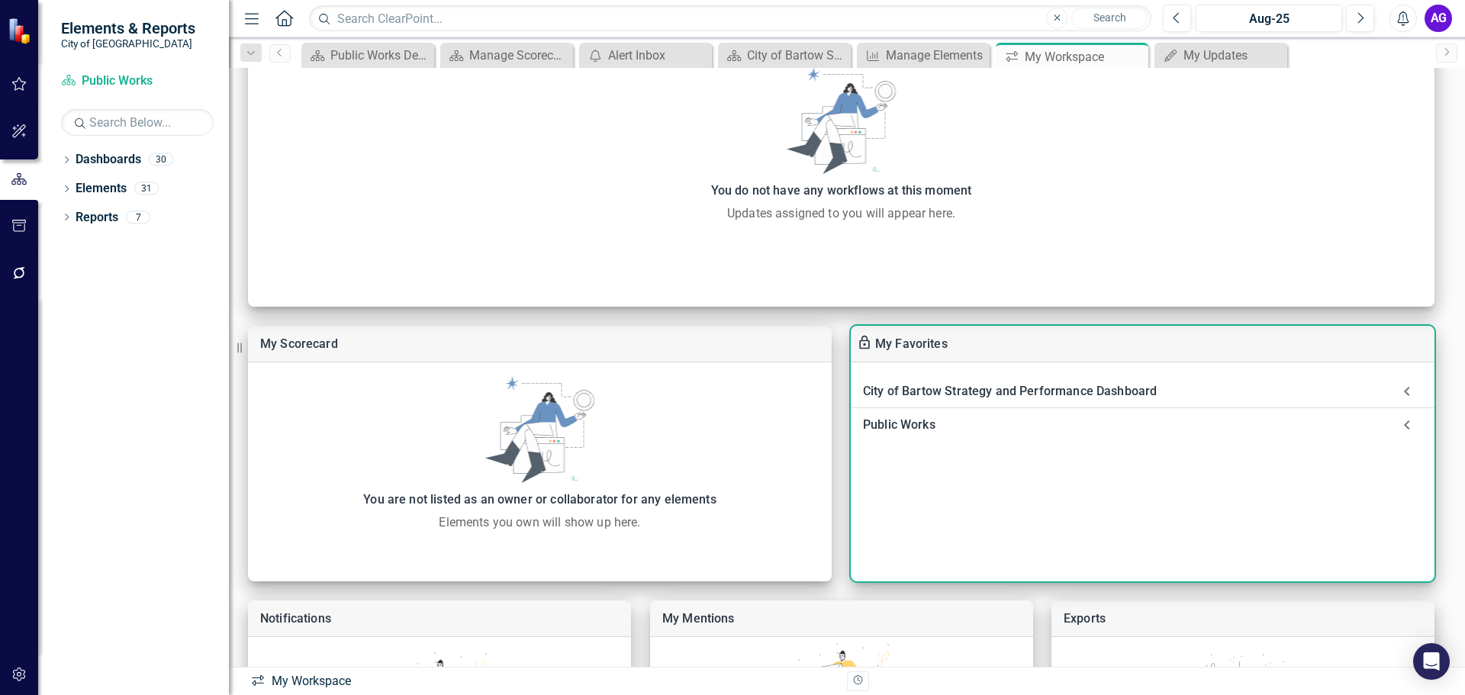
click at [1408, 424] on icon at bounding box center [1406, 425] width 31 height 31
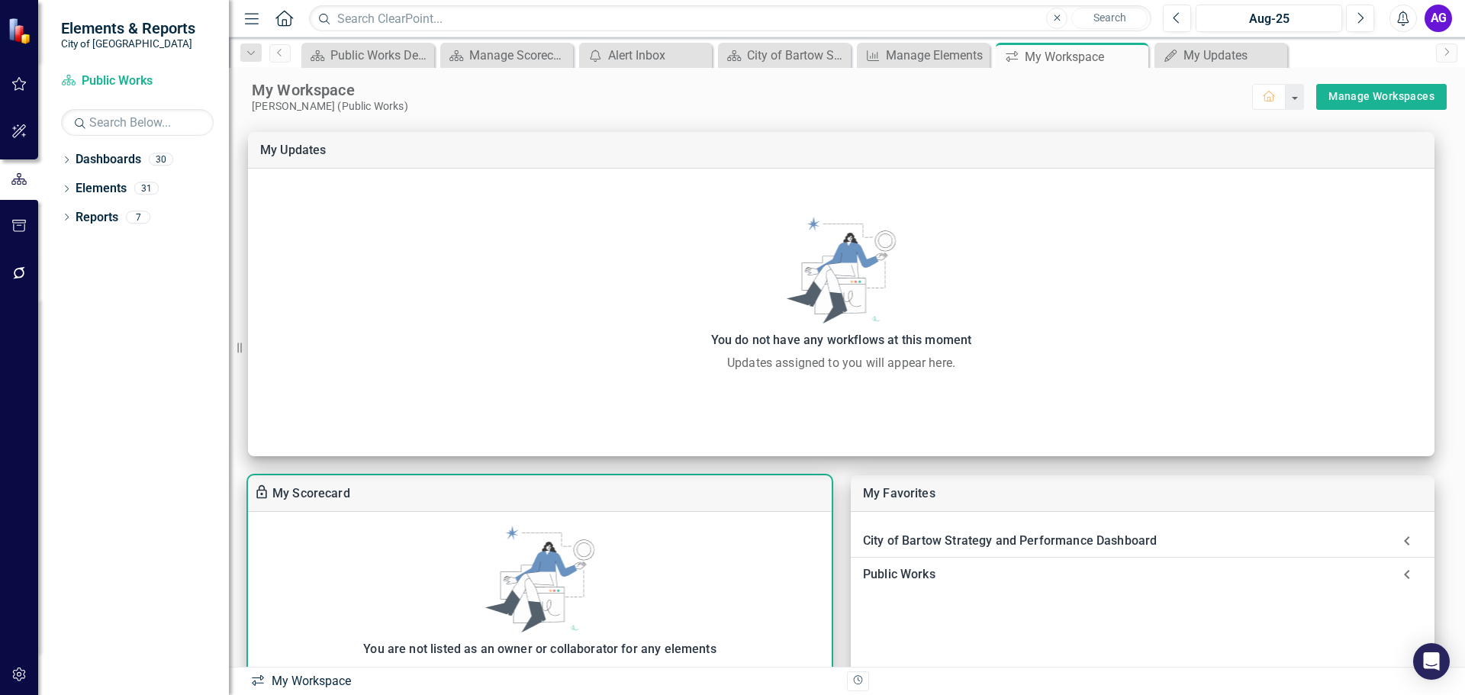
scroll to position [0, 0]
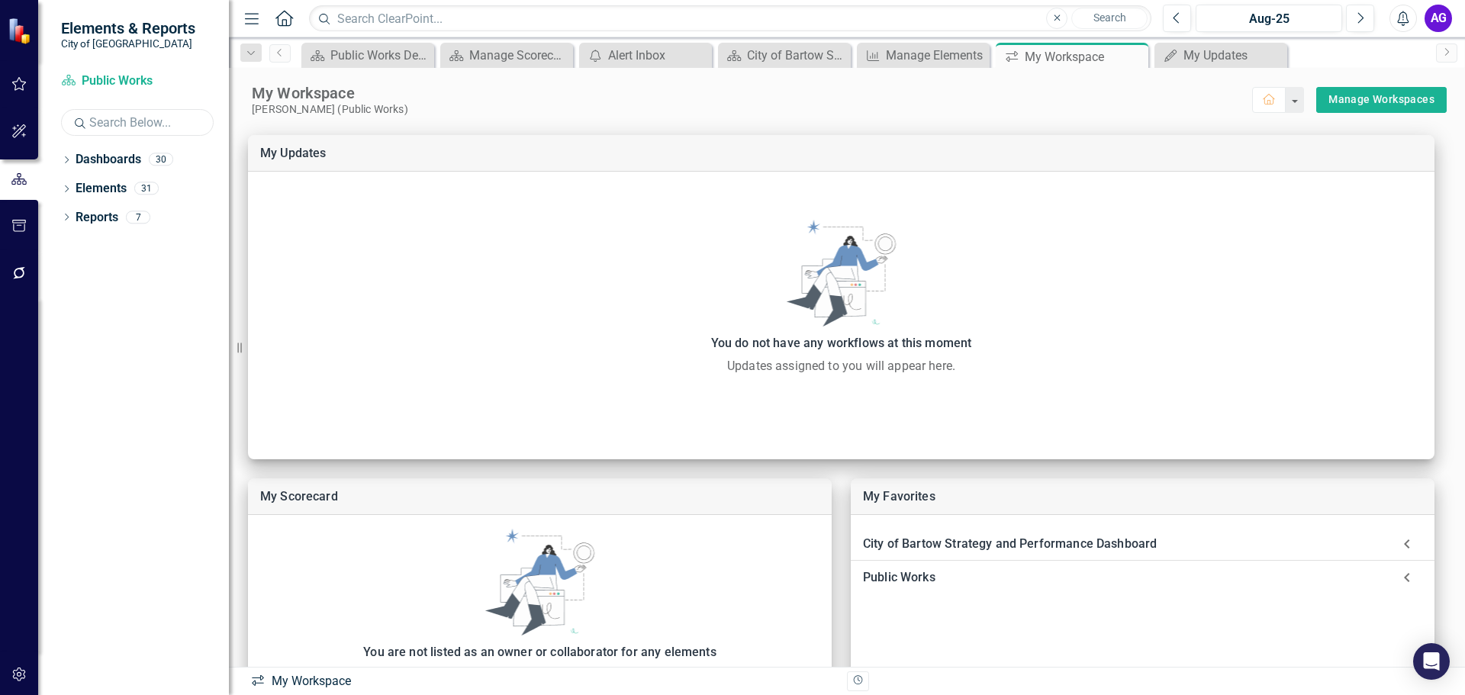
click at [112, 123] on input "text" at bounding box center [137, 122] width 153 height 27
type input "solid waste"
click at [127, 161] on link "Dashboards" at bounding box center [109, 160] width 66 height 18
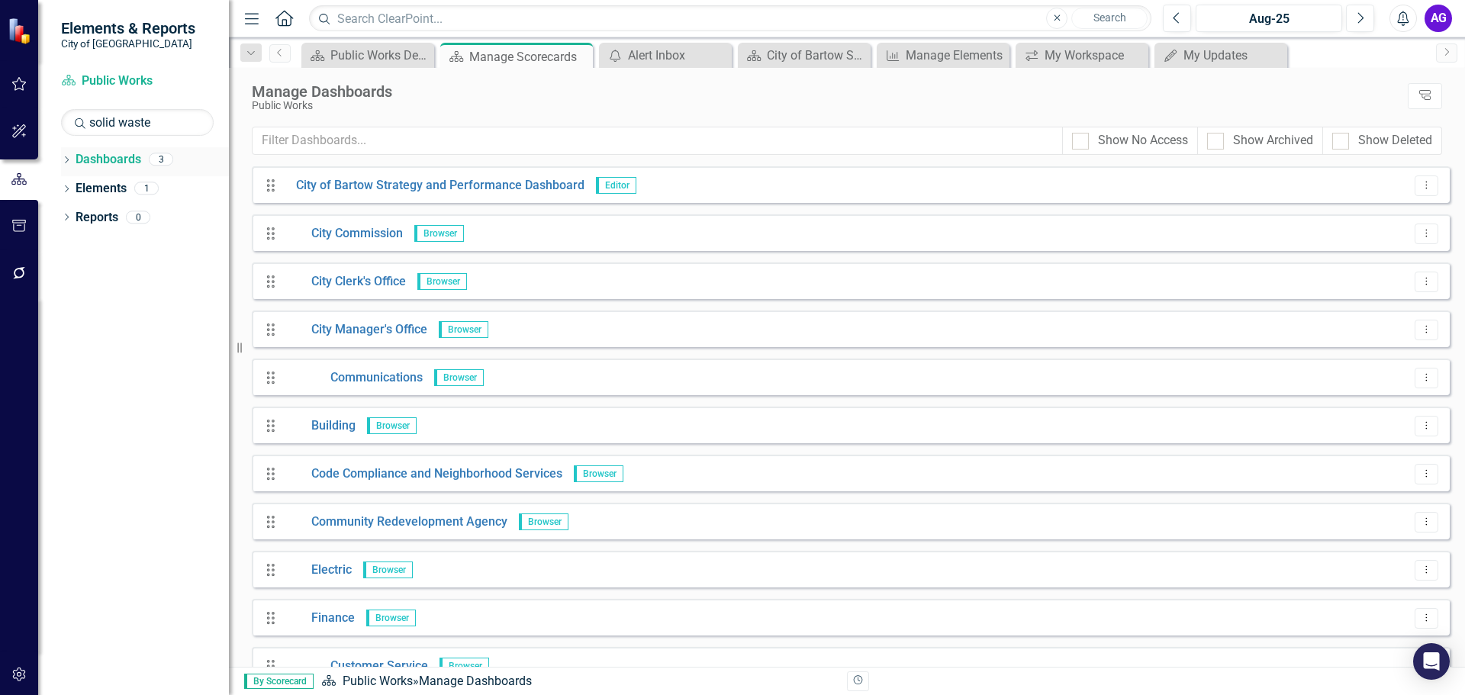
click at [63, 159] on icon "Dropdown" at bounding box center [66, 161] width 11 height 8
click at [152, 249] on link "Solid Waste" at bounding box center [171, 247] width 114 height 18
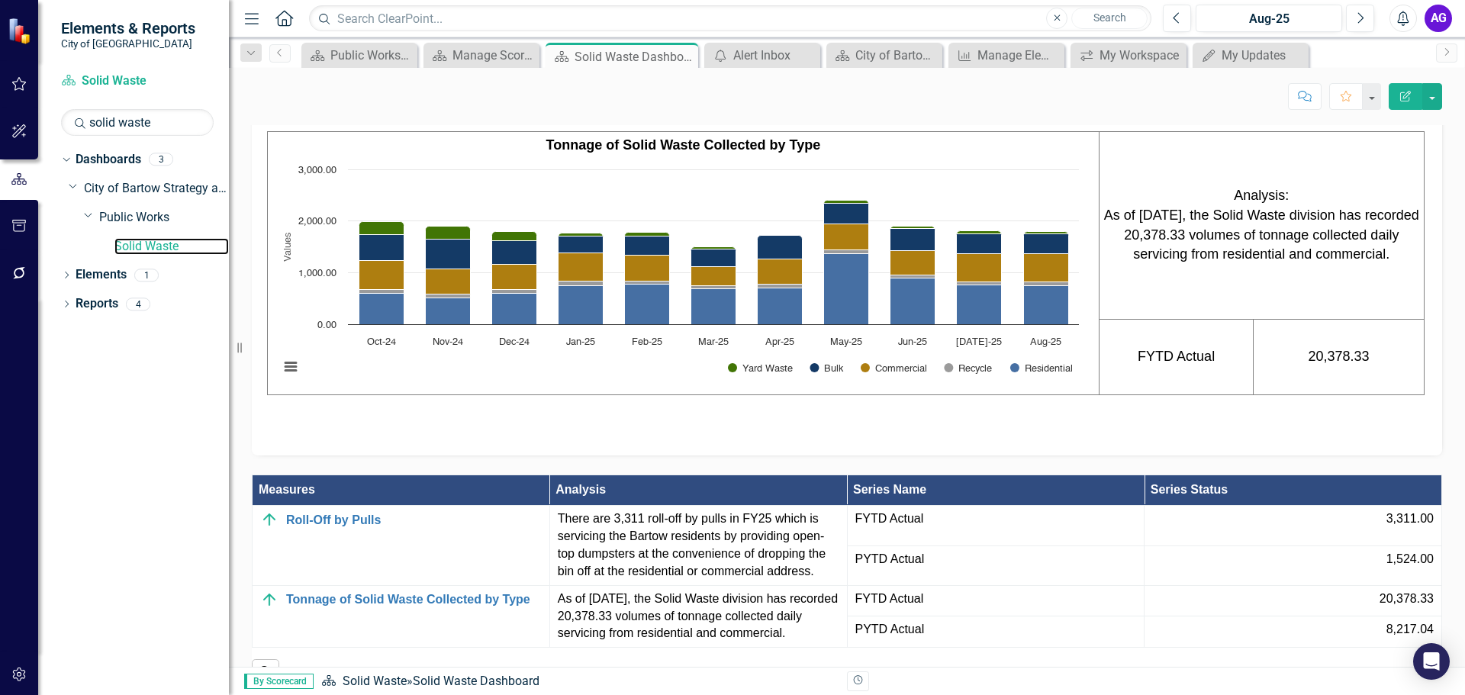
scroll to position [992, 0]
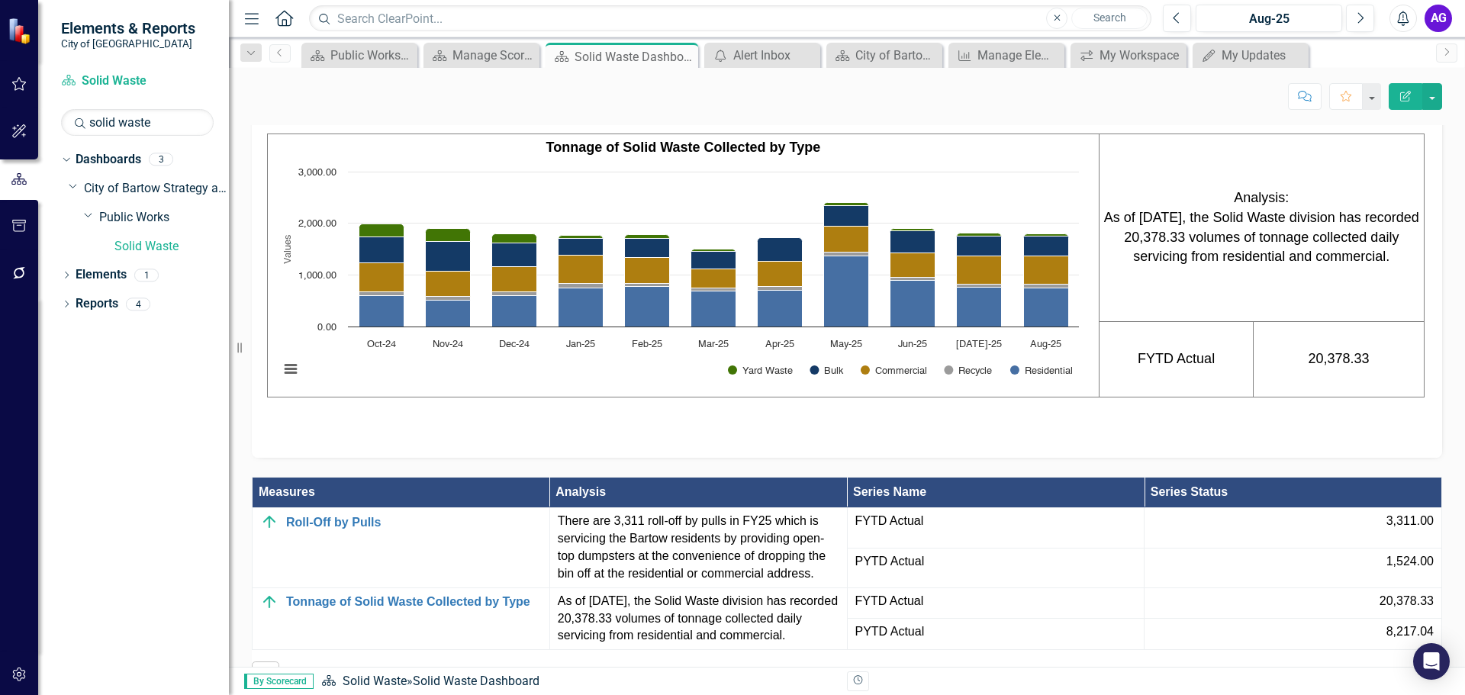
click at [413, 114] on h3 "Featured Measures" at bounding box center [849, 107] width 1169 height 14
click at [562, 155] on strong "Tonnage of Solid Waste Collected by Type" at bounding box center [683, 147] width 275 height 15
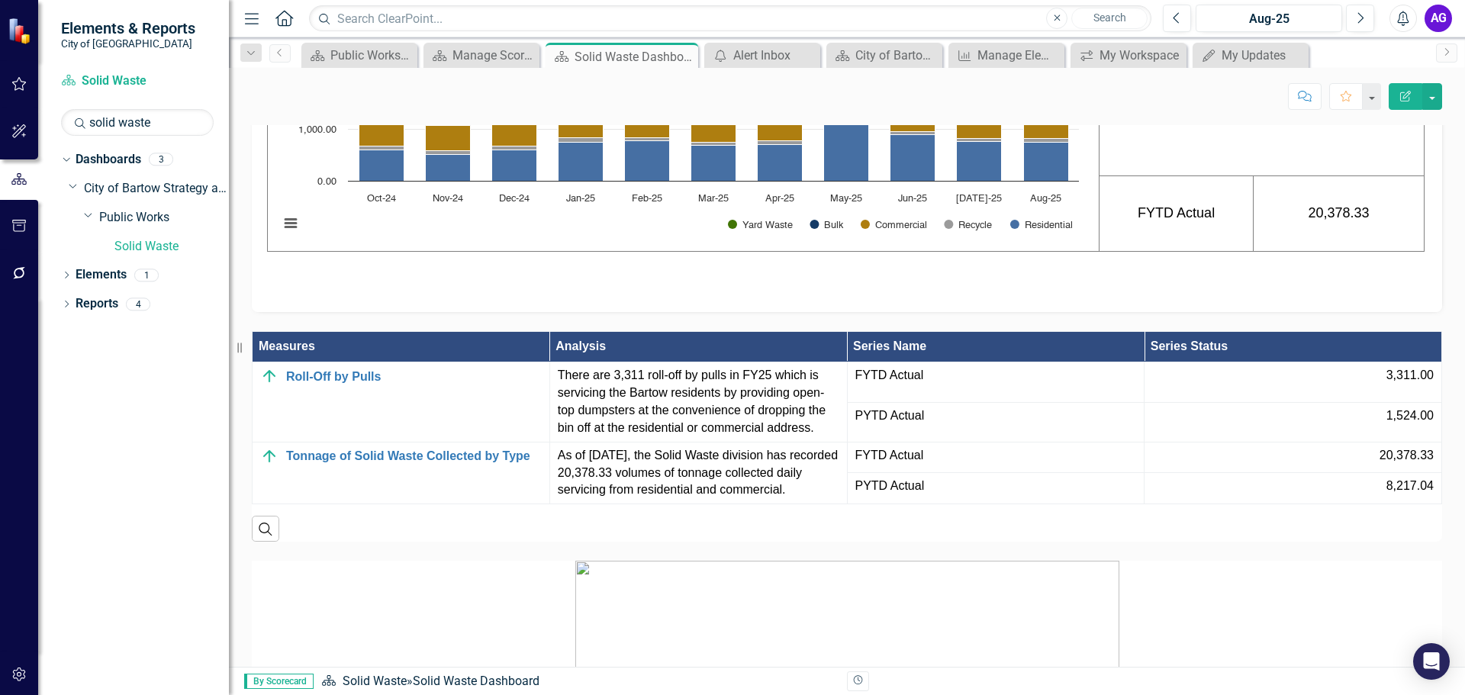
scroll to position [1061, 0]
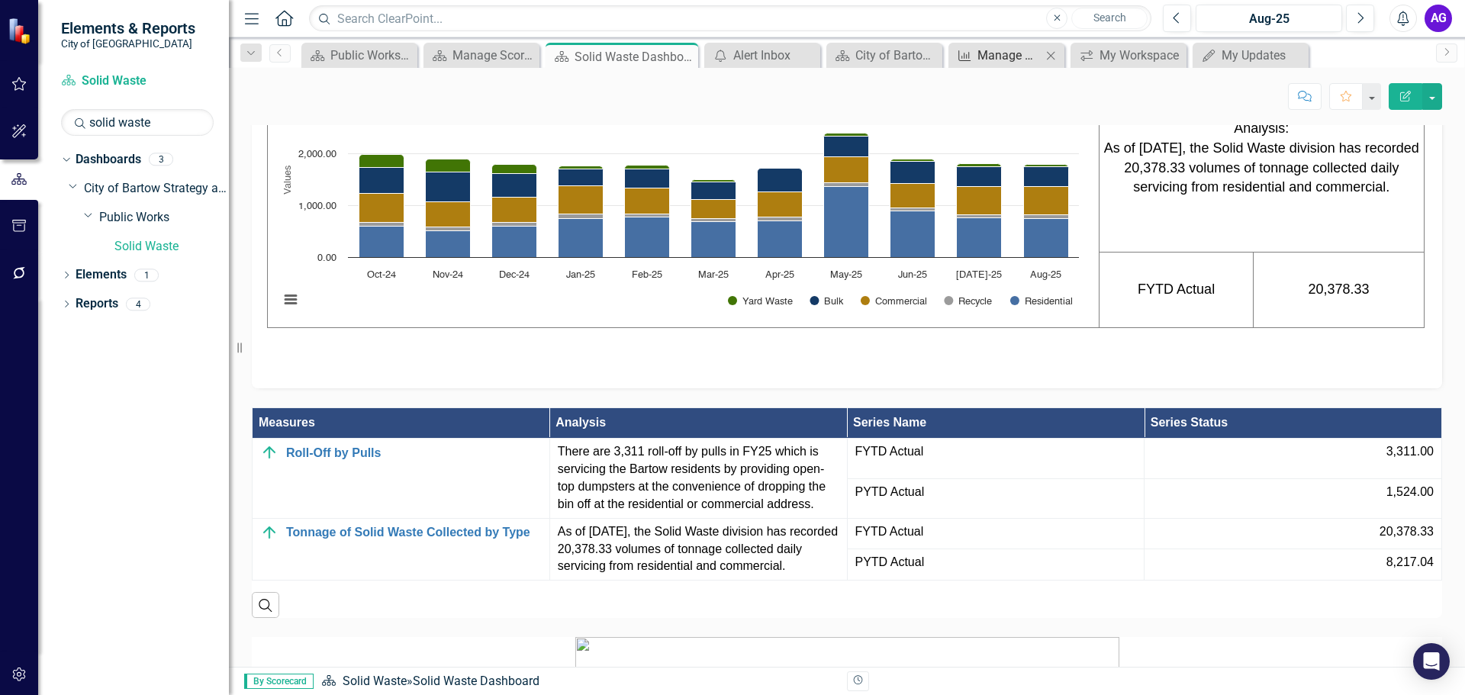
click at [1021, 59] on div "Manage Elements" at bounding box center [1009, 55] width 64 height 19
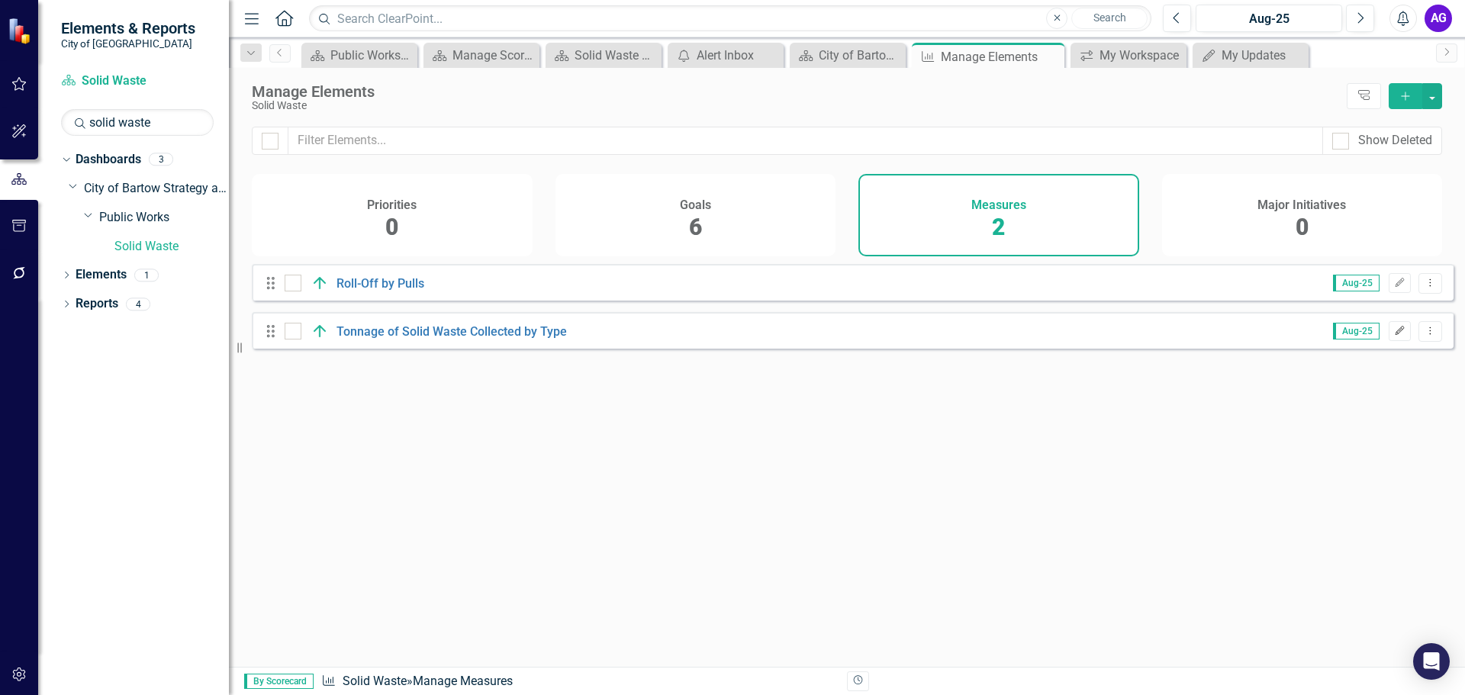
click at [1394, 336] on icon "Edit" at bounding box center [1399, 330] width 11 height 9
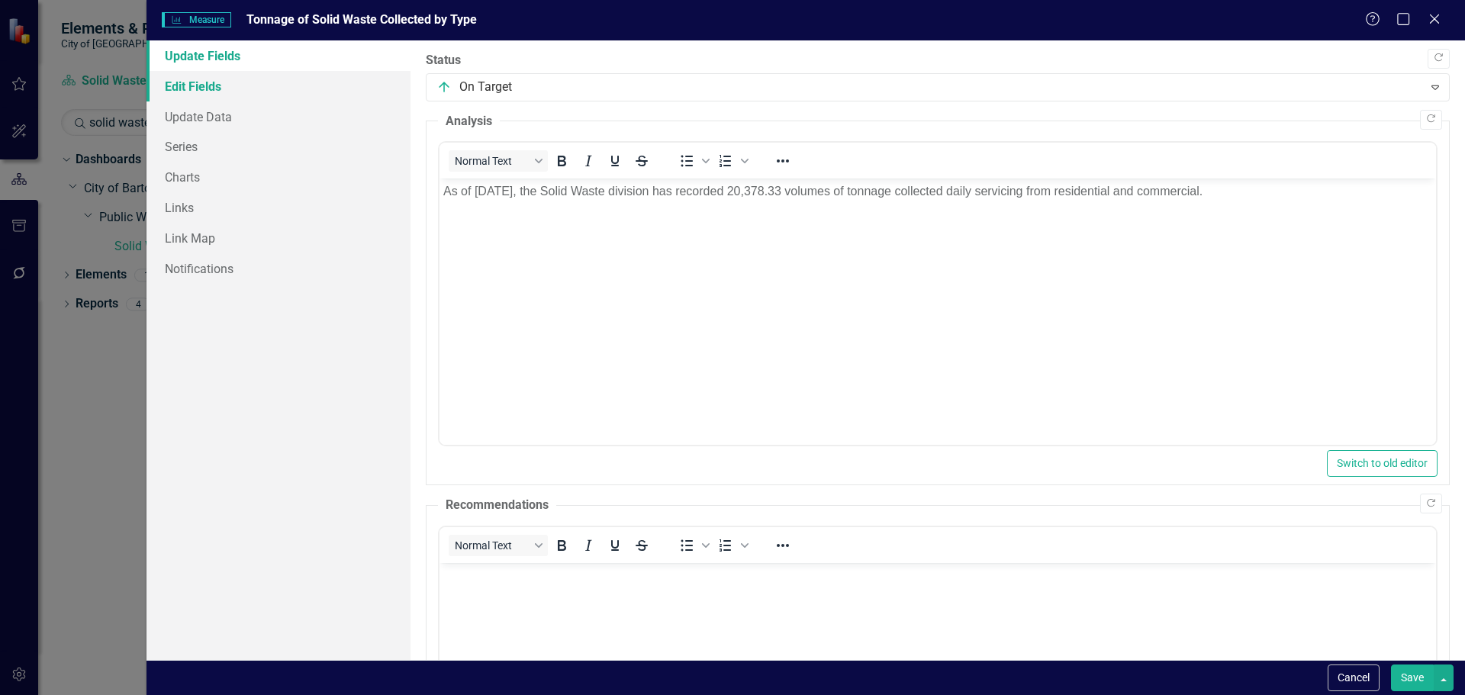
click at [213, 87] on link "Edit Fields" at bounding box center [278, 86] width 264 height 31
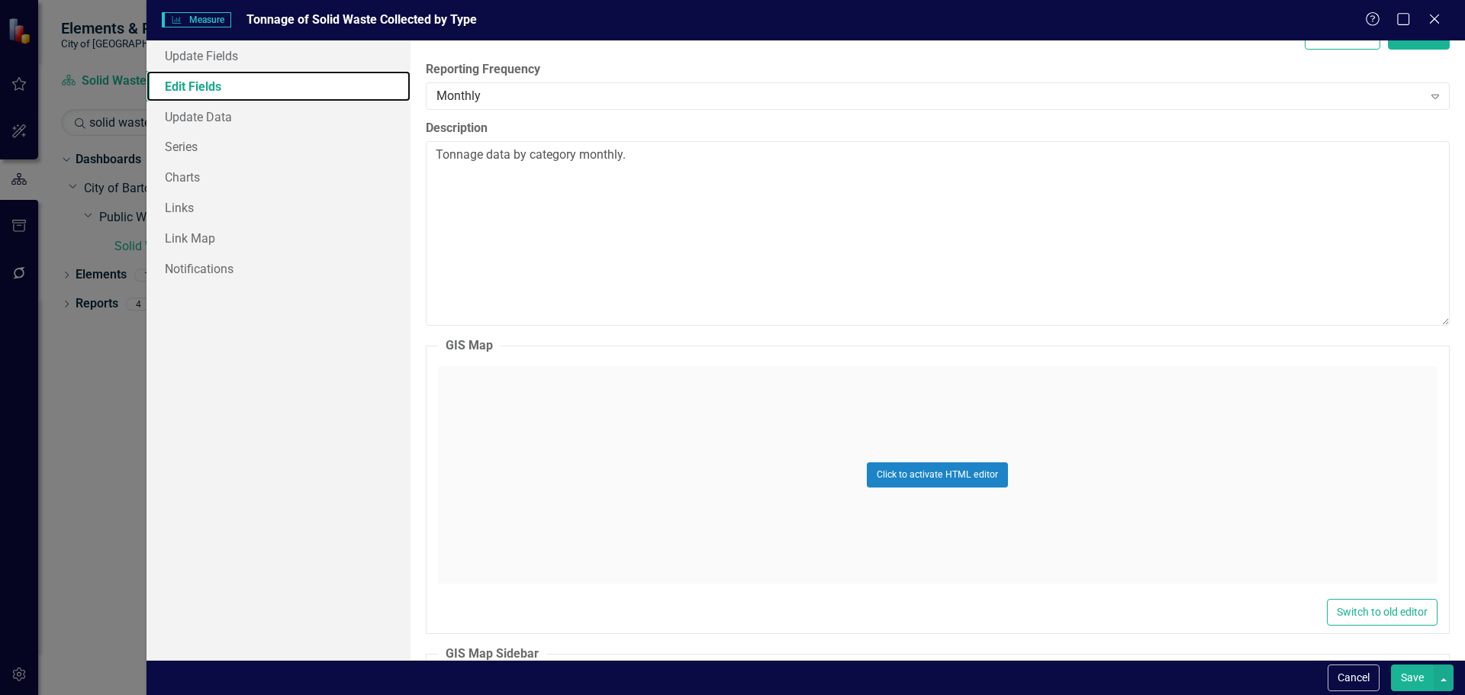
scroll to position [246, 0]
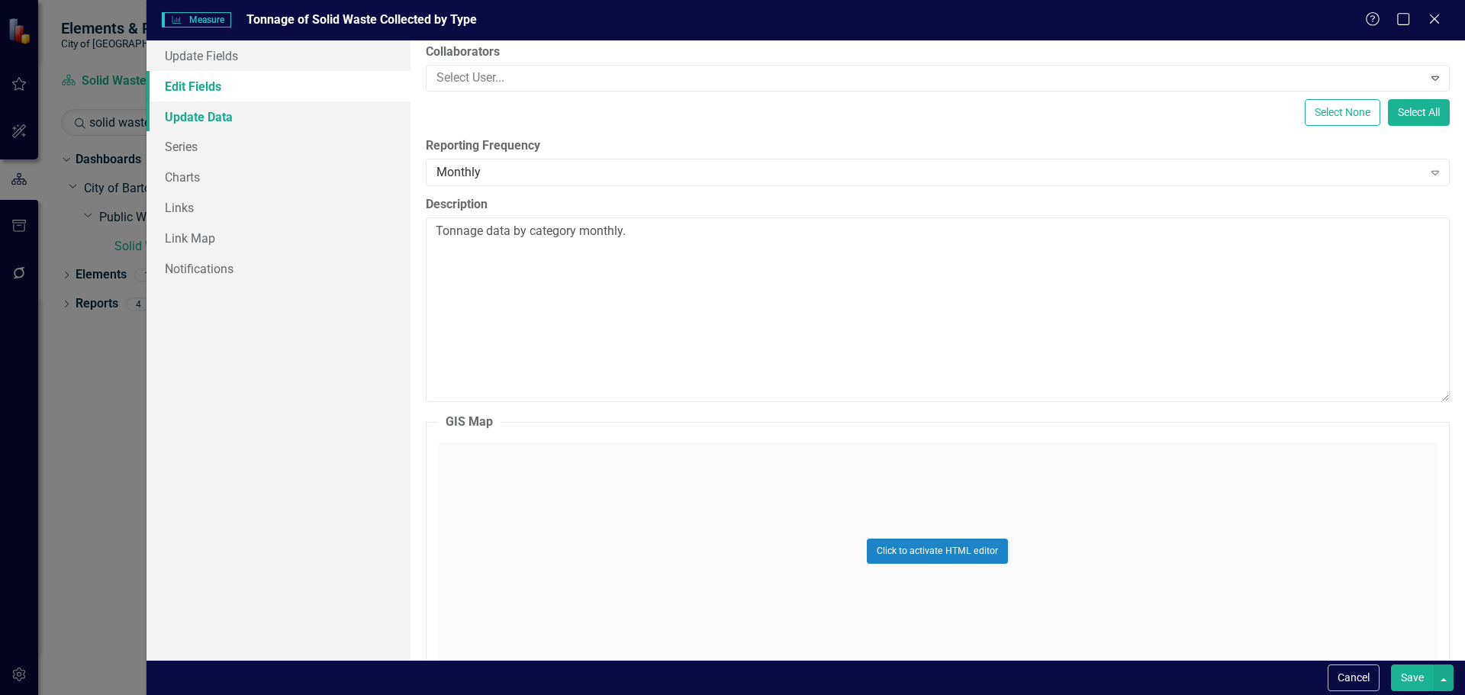
click at [183, 114] on link "Update Data" at bounding box center [278, 116] width 264 height 31
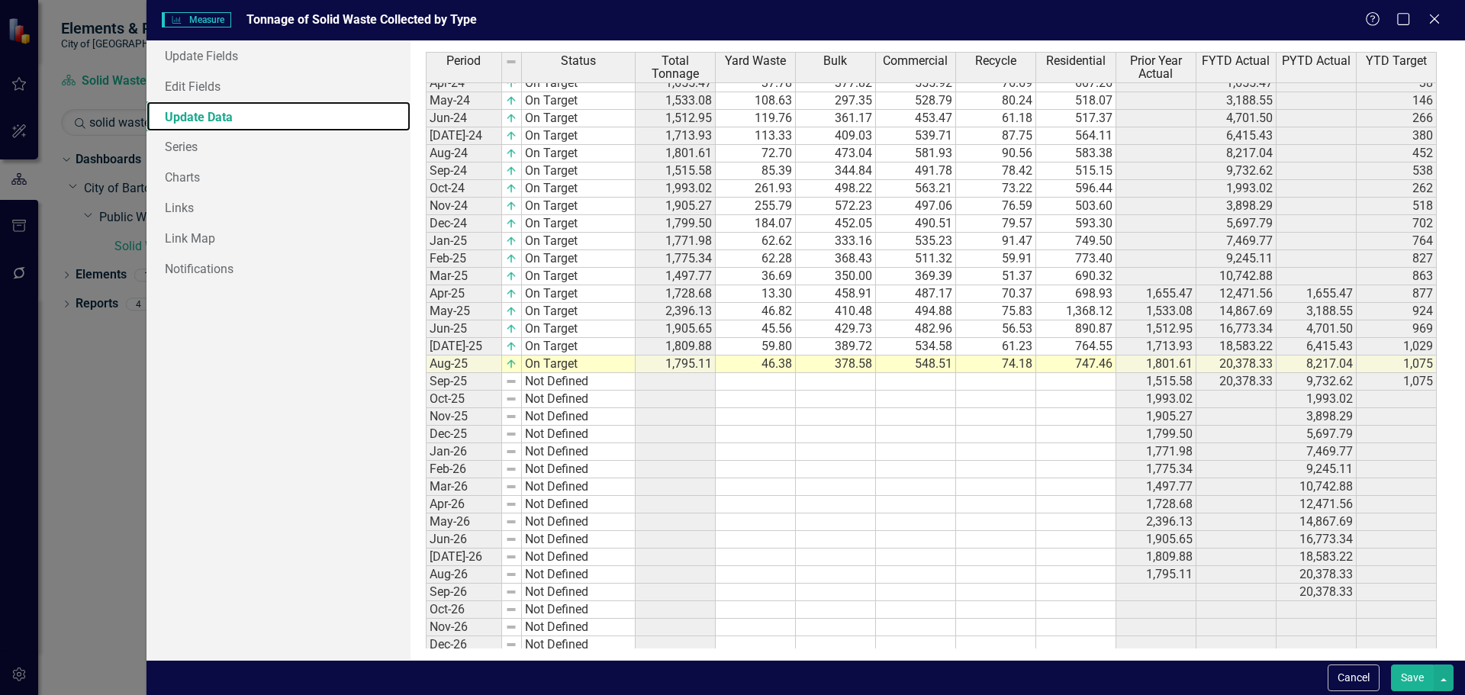
scroll to position [330, 0]
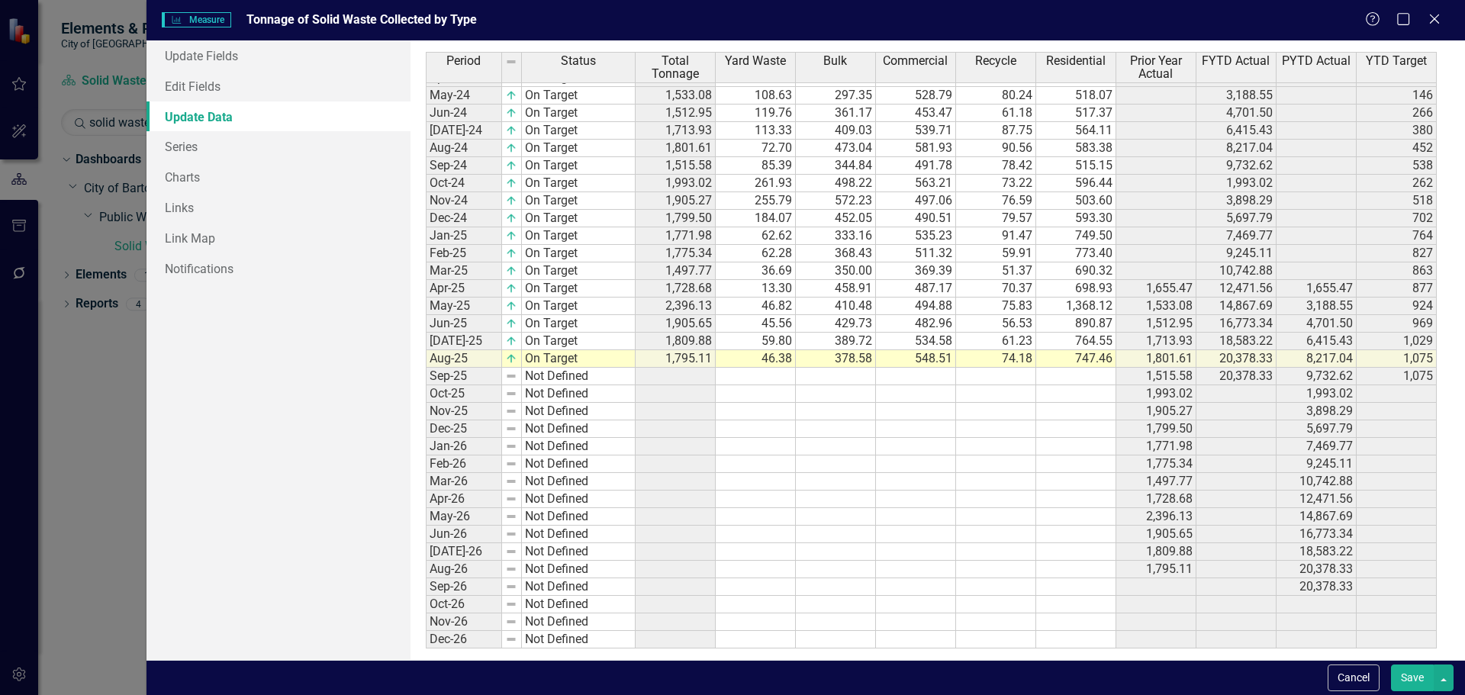
click at [671, 374] on tbody "Oct-22 Not Defined Nov-22 Not Defined Dec-22 Not Defined Jan-23 Not Defined Feb…" at bounding box center [931, 201] width 1011 height 896
click at [672, 378] on td at bounding box center [675, 377] width 80 height 18
click at [680, 372] on td at bounding box center [675, 377] width 80 height 18
click at [766, 380] on td at bounding box center [756, 377] width 80 height 18
type textarea "2"
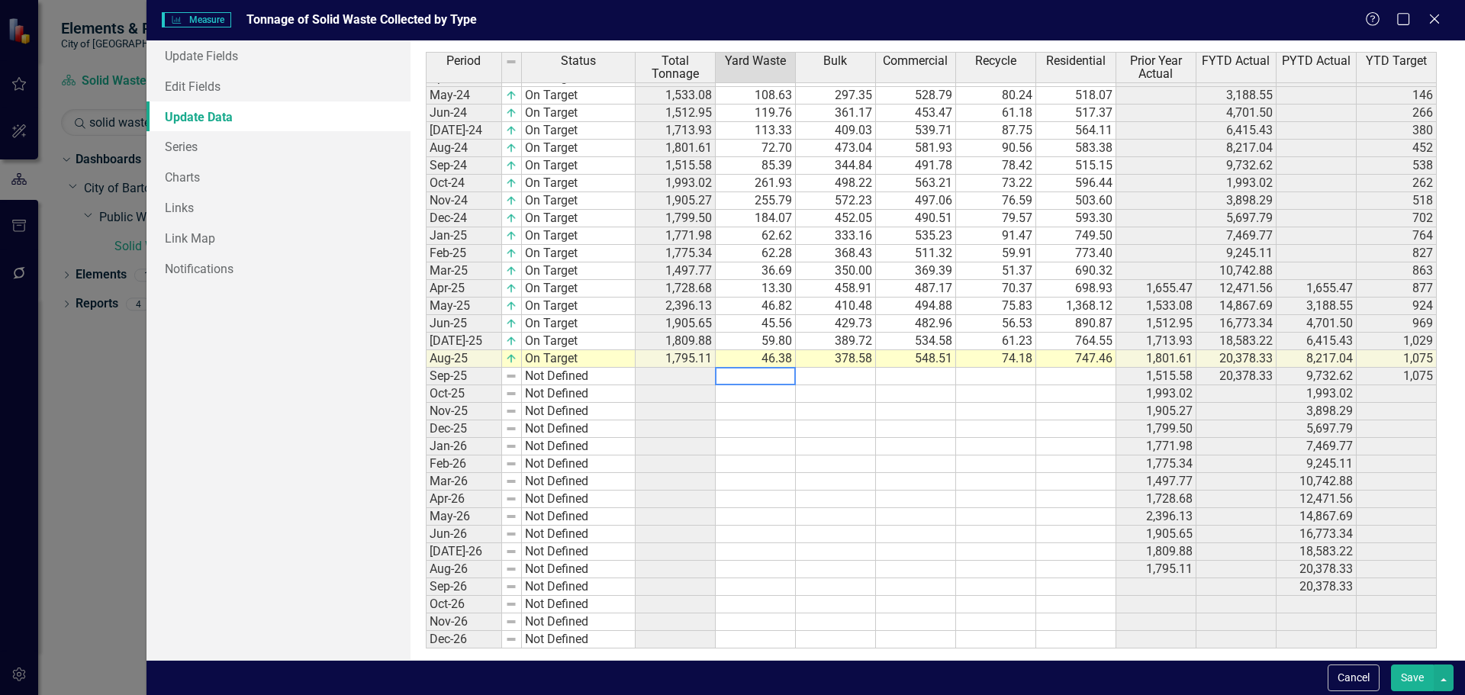
click at [767, 375] on textarea at bounding box center [755, 376] width 81 height 18
click at [823, 368] on td at bounding box center [836, 377] width 80 height 18
click at [835, 375] on td at bounding box center [836, 377] width 80 height 18
click at [935, 374] on td at bounding box center [916, 377] width 80 height 18
click at [912, 372] on td at bounding box center [916, 377] width 80 height 18
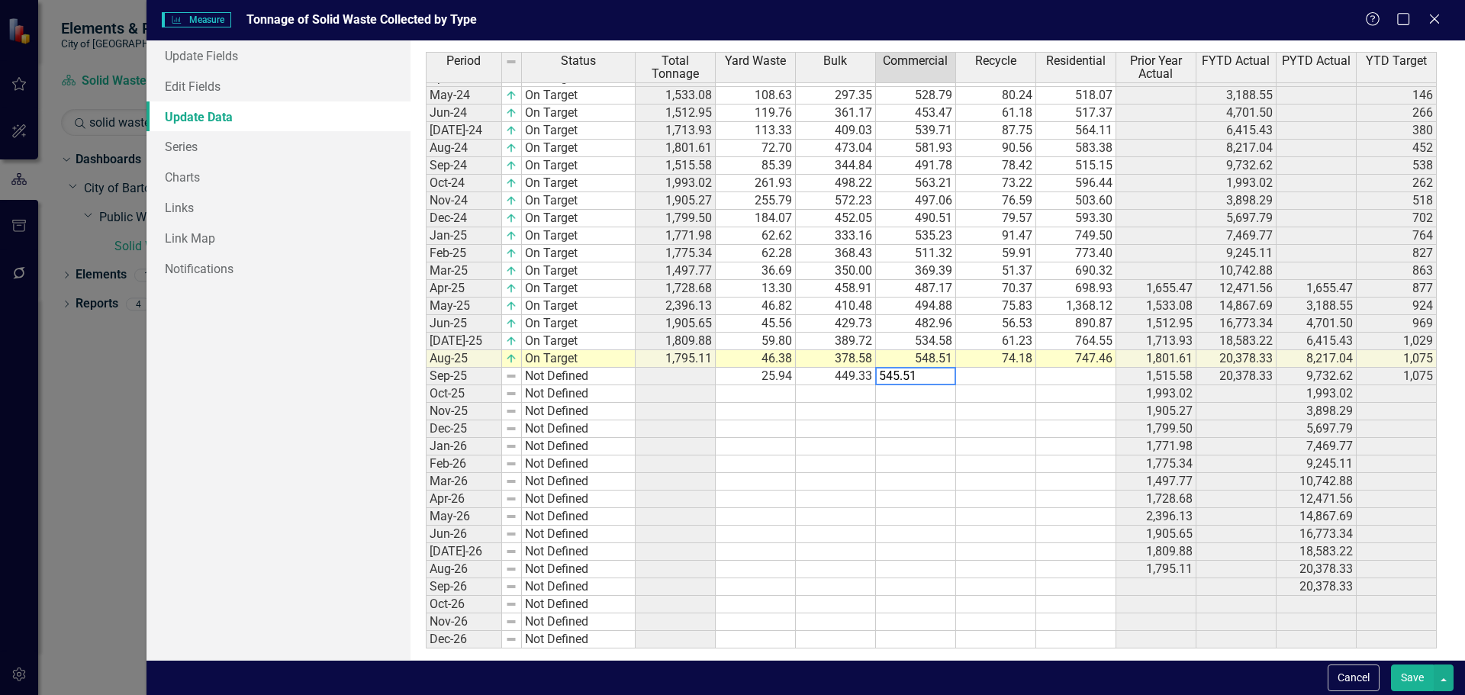
click at [990, 376] on td at bounding box center [996, 377] width 80 height 18
click at [1011, 379] on td at bounding box center [996, 377] width 80 height 18
click at [1050, 372] on td at bounding box center [1076, 377] width 80 height 18
click at [1079, 378] on td at bounding box center [1076, 377] width 80 height 18
type textarea "584.20"
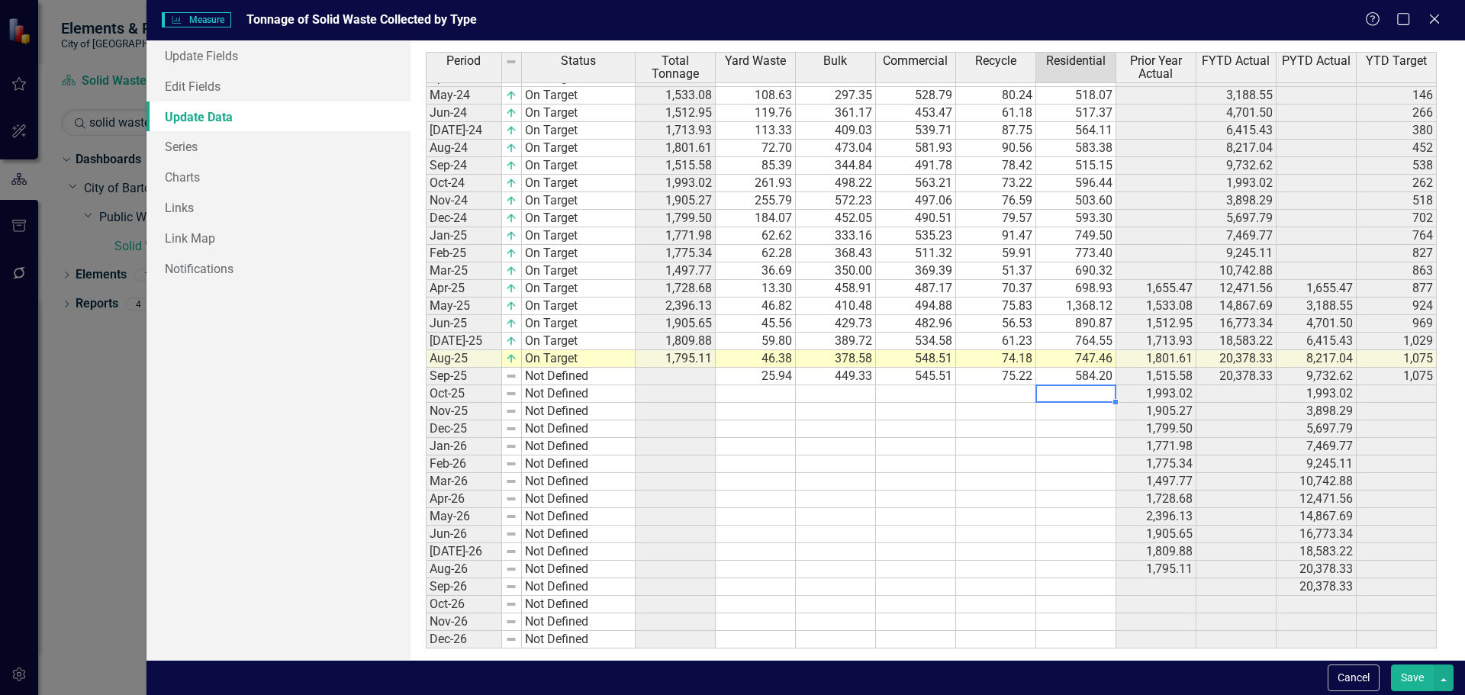
click at [1414, 680] on button "Save" at bounding box center [1412, 677] width 43 height 27
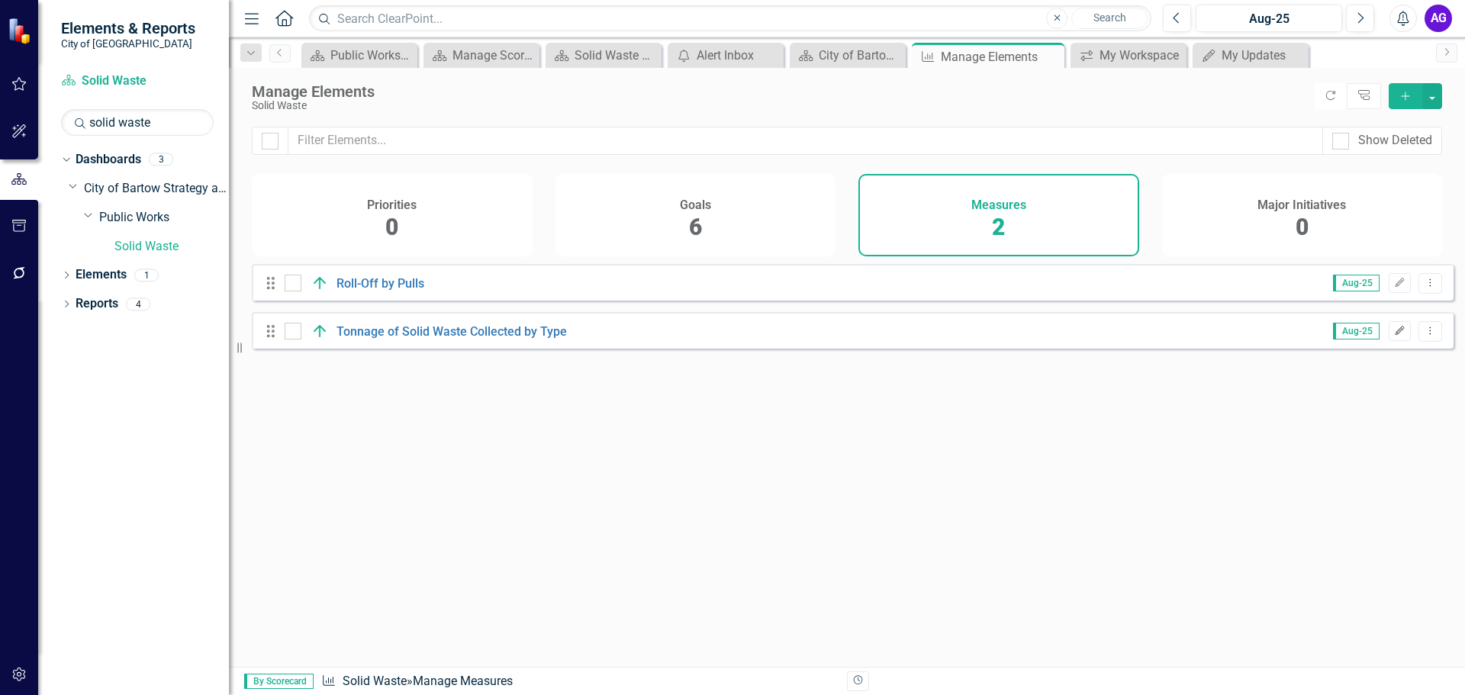
click at [1395, 335] on icon "button" at bounding box center [1399, 330] width 9 height 9
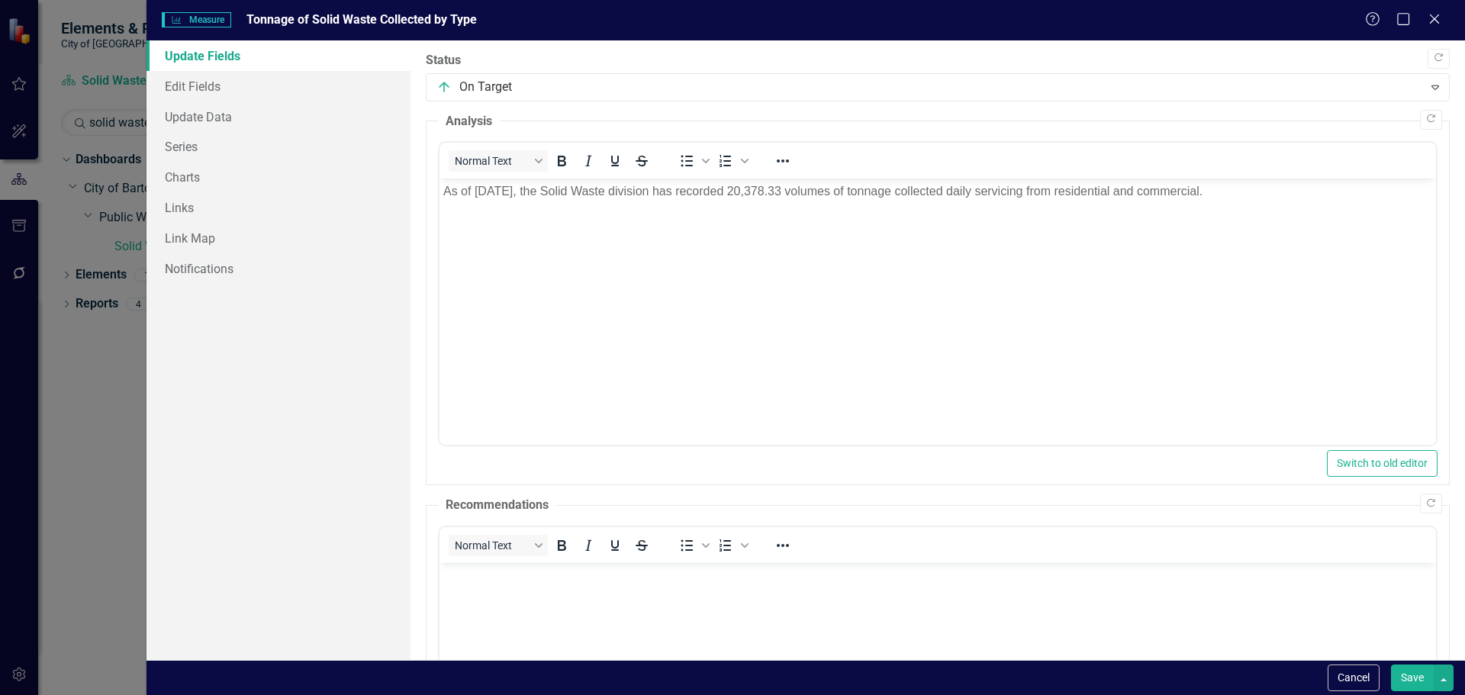
scroll to position [0, 0]
click at [190, 115] on link "Update Data" at bounding box center [278, 116] width 264 height 31
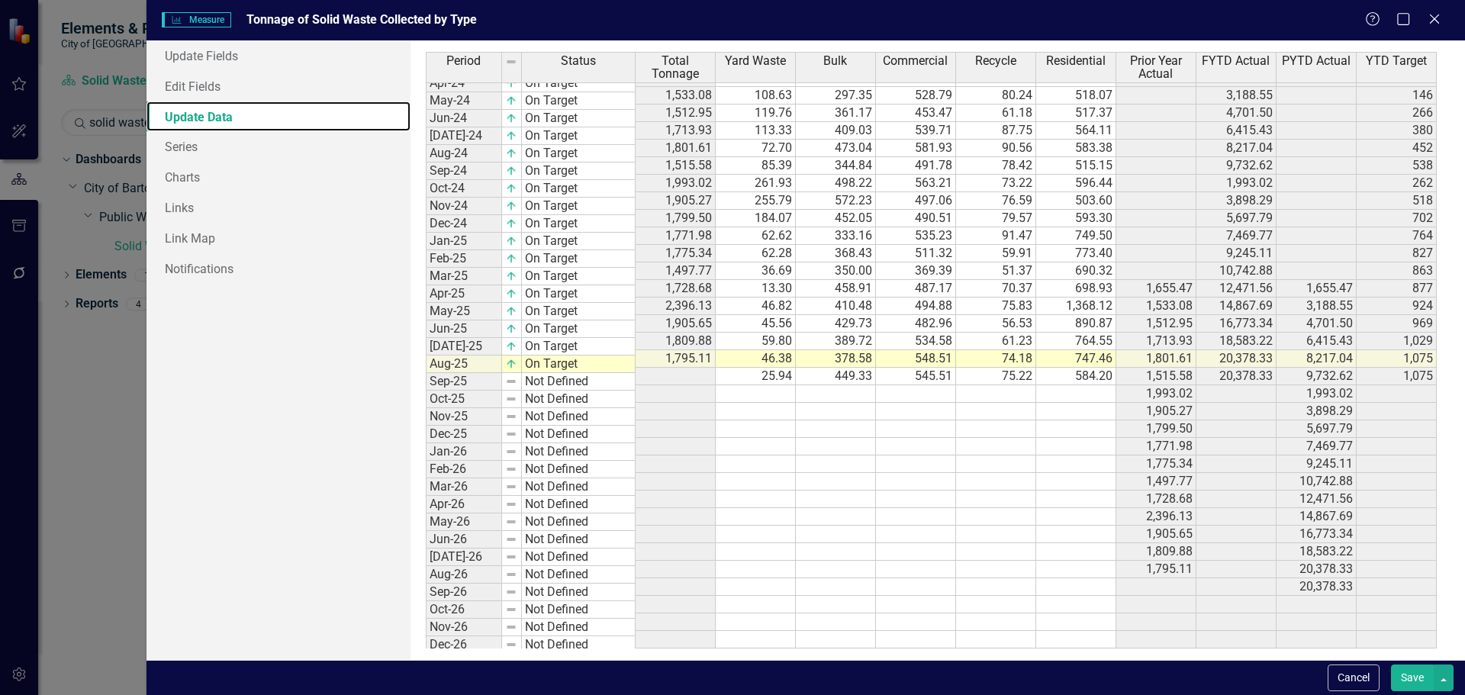
scroll to position [330, 0]
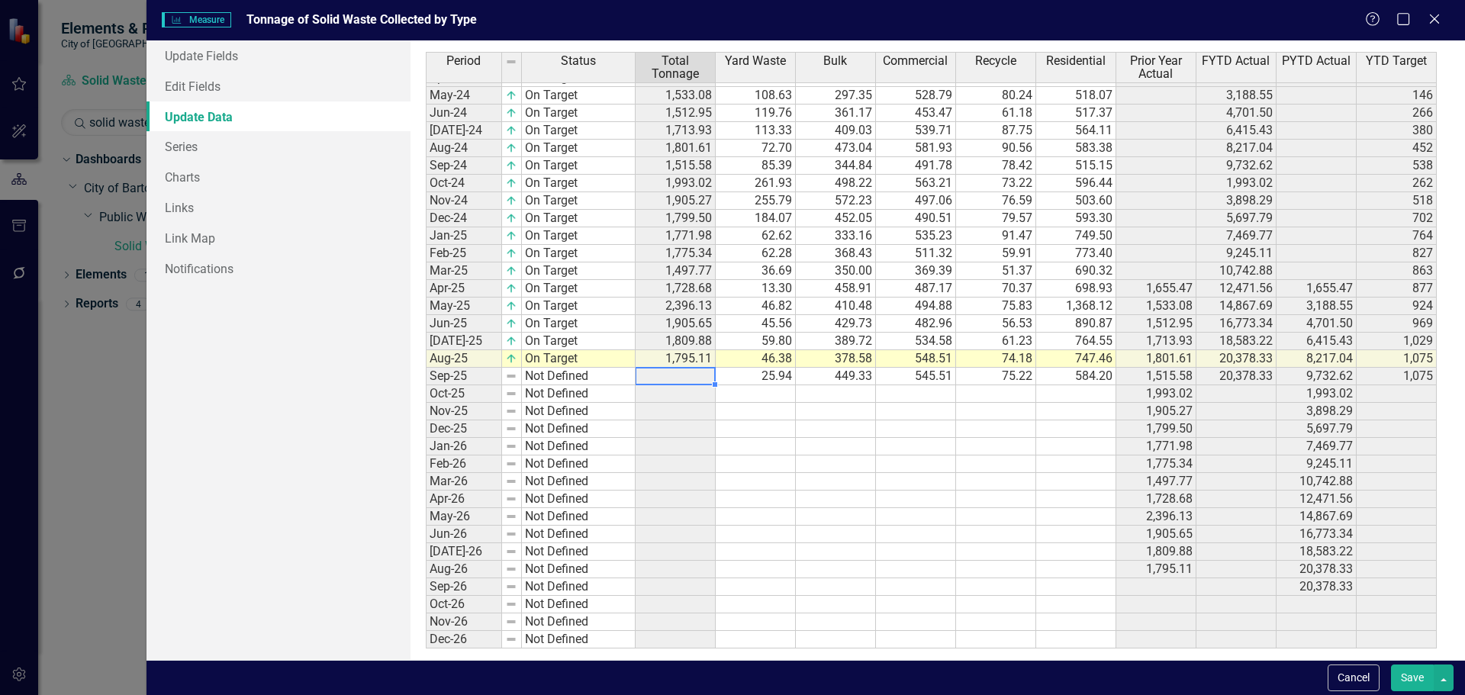
click at [685, 375] on tbody "Oct-22 Not Defined Nov-22 Not Defined Dec-22 Not Defined Jan-23 Not Defined Feb…" at bounding box center [931, 201] width 1011 height 896
click at [682, 381] on td at bounding box center [675, 377] width 80 height 18
click at [1410, 680] on button "Save" at bounding box center [1412, 677] width 43 height 27
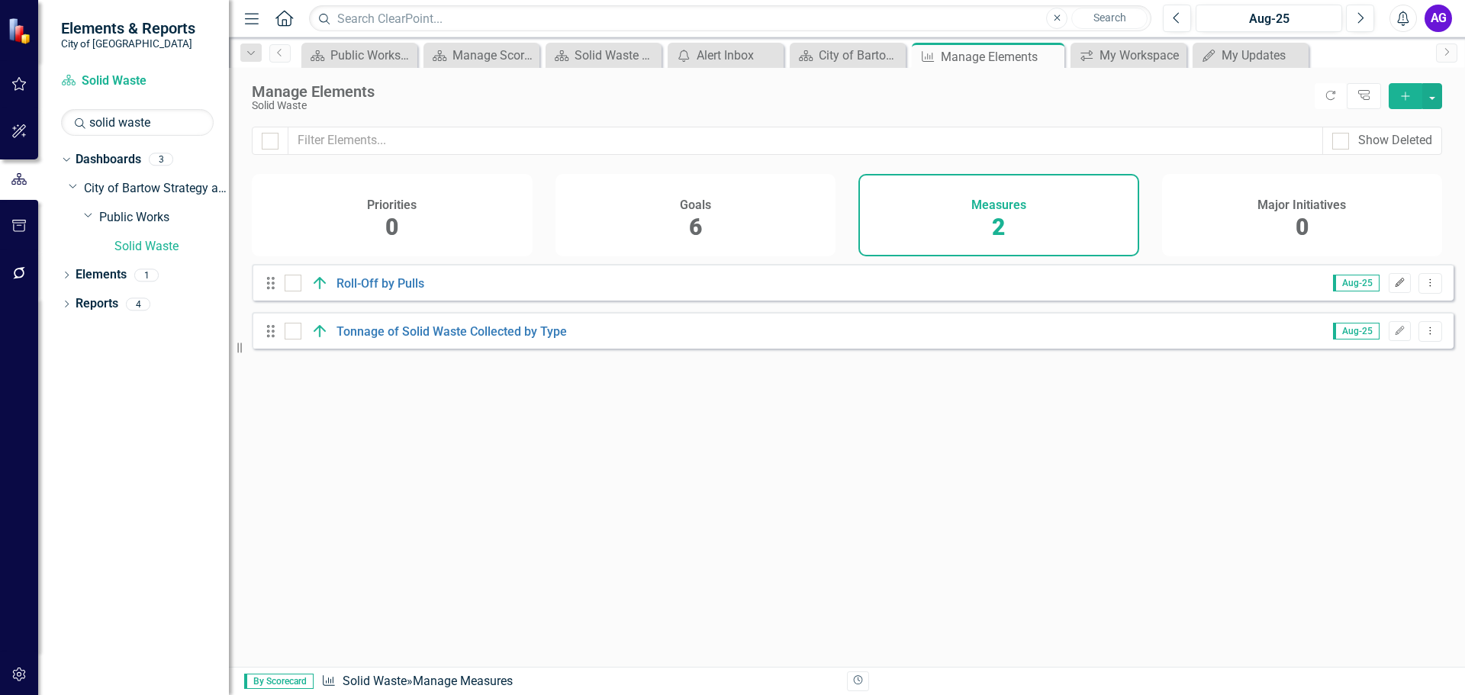
click at [1395, 287] on icon "button" at bounding box center [1399, 282] width 9 height 9
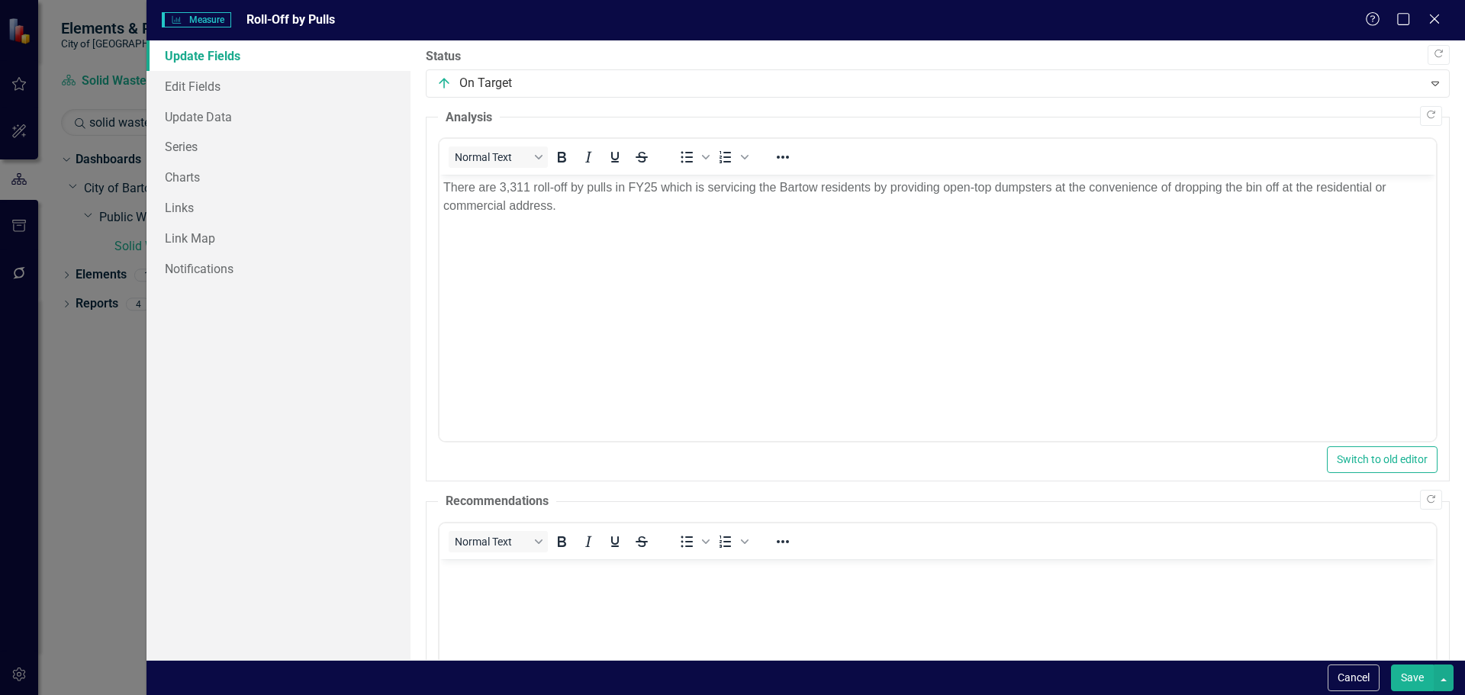
scroll to position [0, 0]
click at [197, 122] on link "Update Data" at bounding box center [278, 116] width 264 height 31
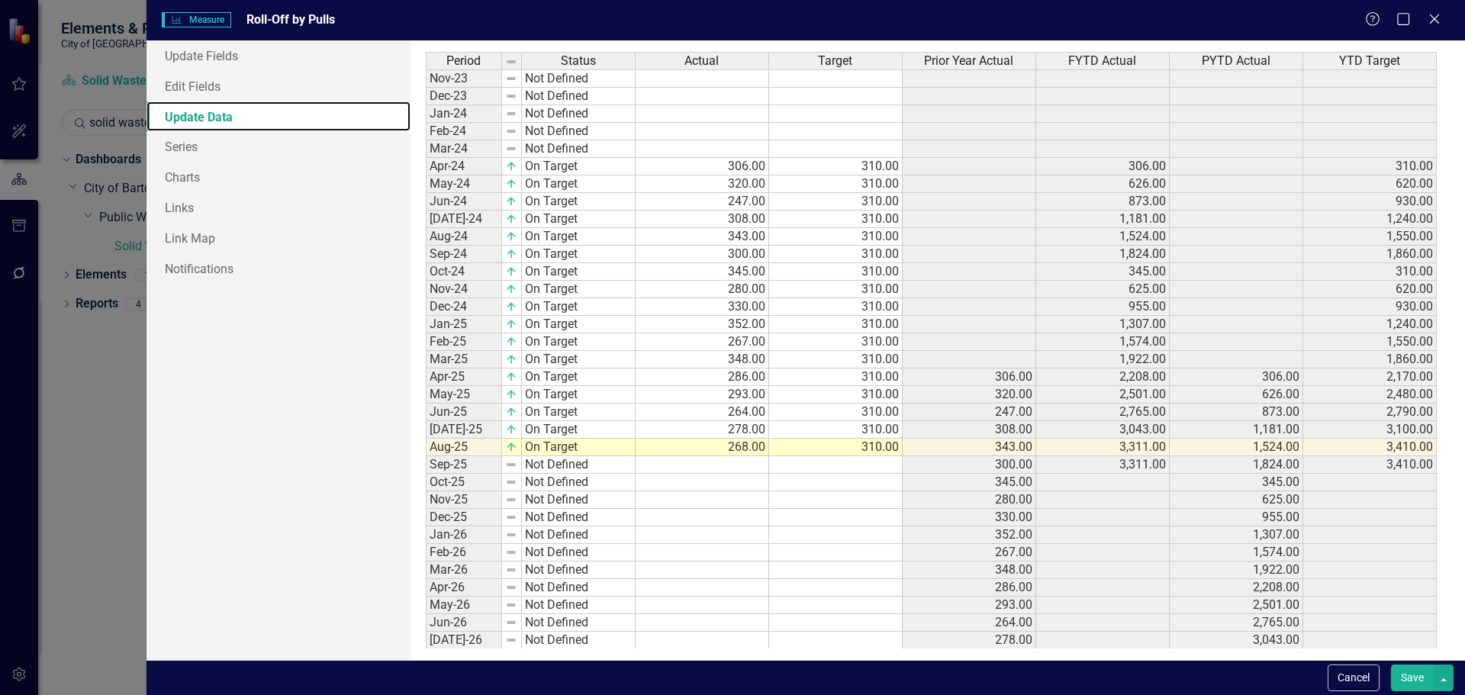
scroll to position [305, 0]
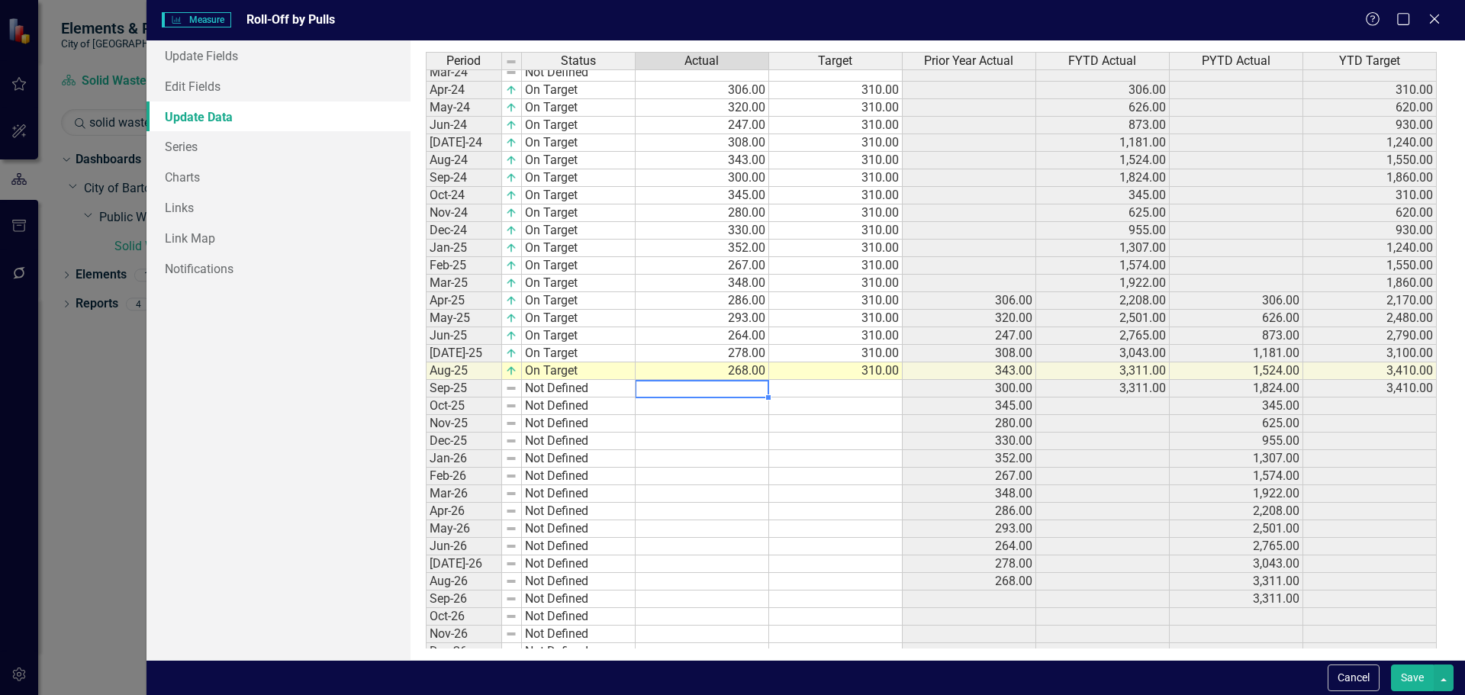
click at [726, 389] on tbody "Oct-22 Not Defined Nov-22 Not Defined Dec-22 Not Defined Jan-23 Not Defined Feb…" at bounding box center [931, 213] width 1011 height 896
type textarea "223"
click at [851, 391] on td at bounding box center [835, 389] width 133 height 18
type textarea "310.00"
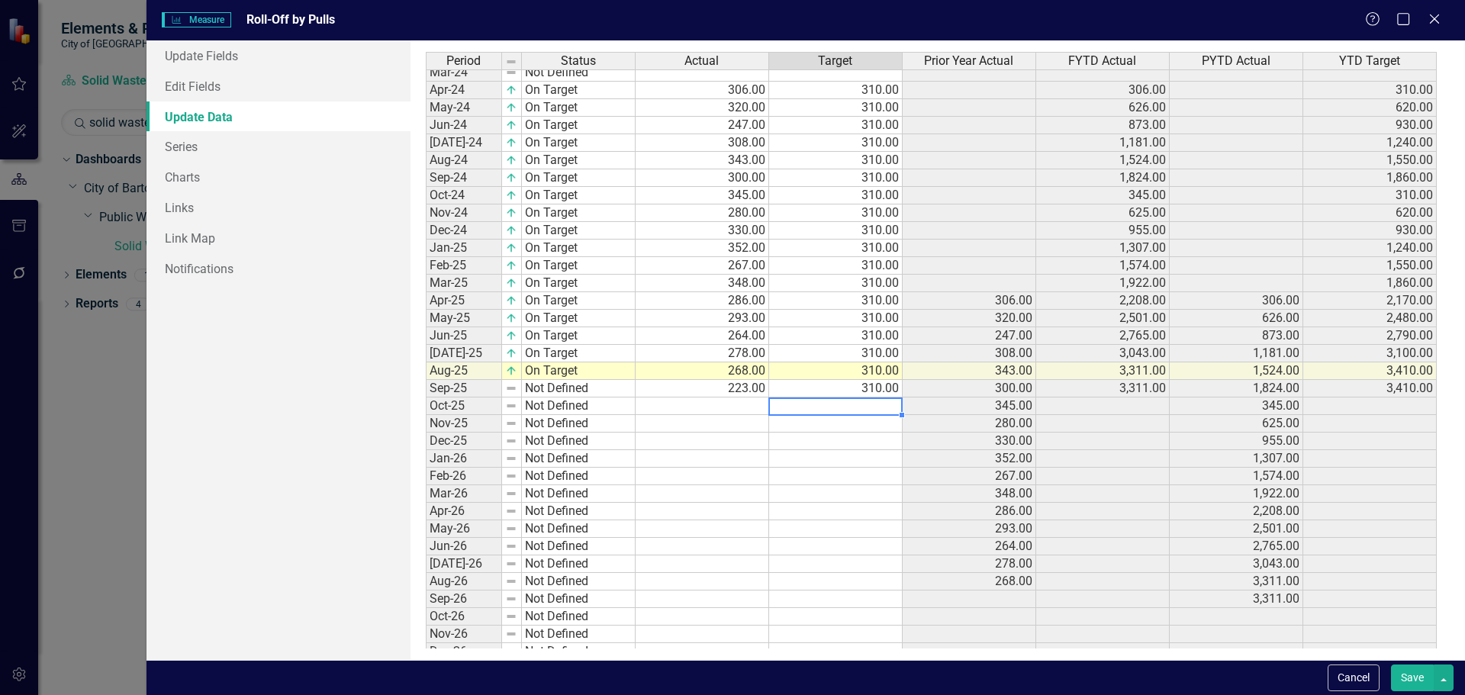
click at [859, 407] on tbody "Mar-23 Not Defined Apr-23 Not Defined May-23 Not Defined Jun-23 Not Defined [DA…" at bounding box center [931, 257] width 1011 height 808
click at [1405, 676] on button "Save" at bounding box center [1412, 677] width 43 height 27
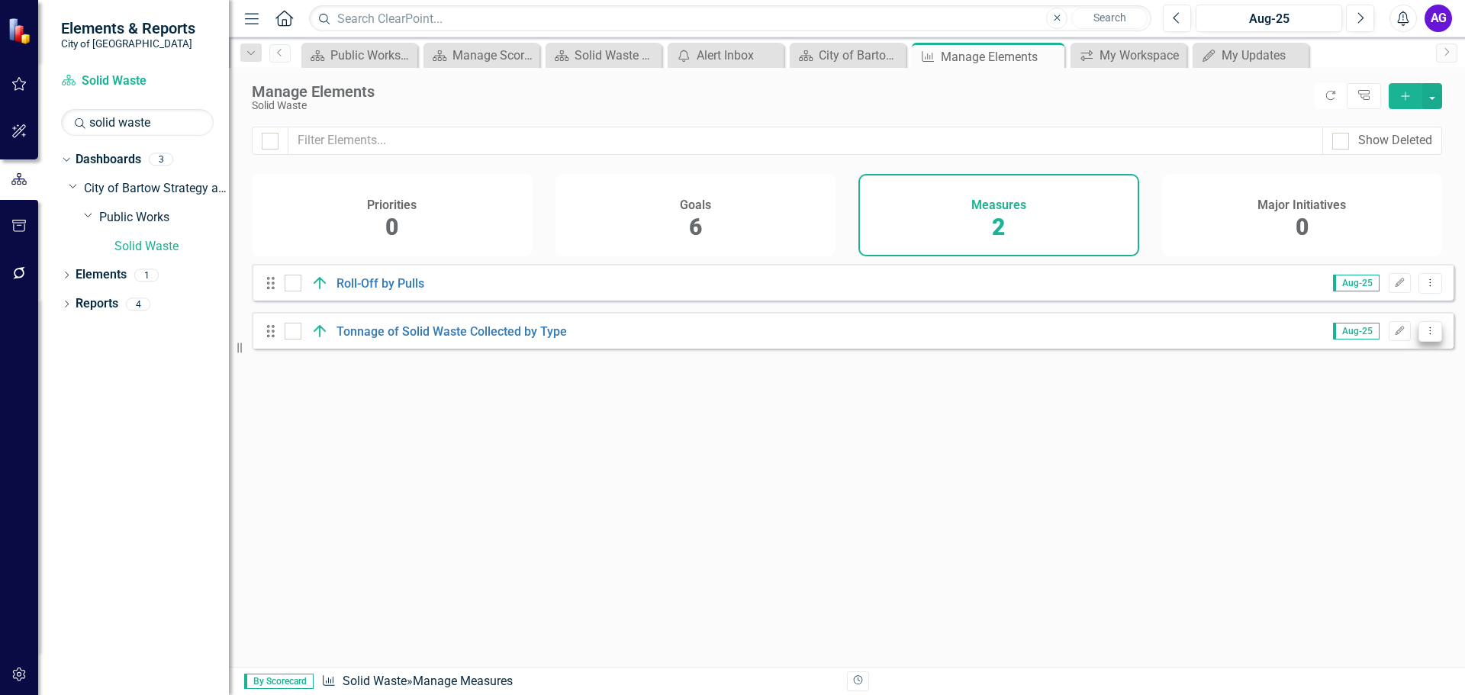
click at [1423, 336] on icon "Dropdown Menu" at bounding box center [1429, 331] width 13 height 10
click at [1224, 456] on div "Looks like you don't have any Measures set up yet. Why don't you add a Measure …" at bounding box center [852, 446] width 1201 height 365
click at [682, 206] on h4 "Goals" at bounding box center [695, 205] width 31 height 14
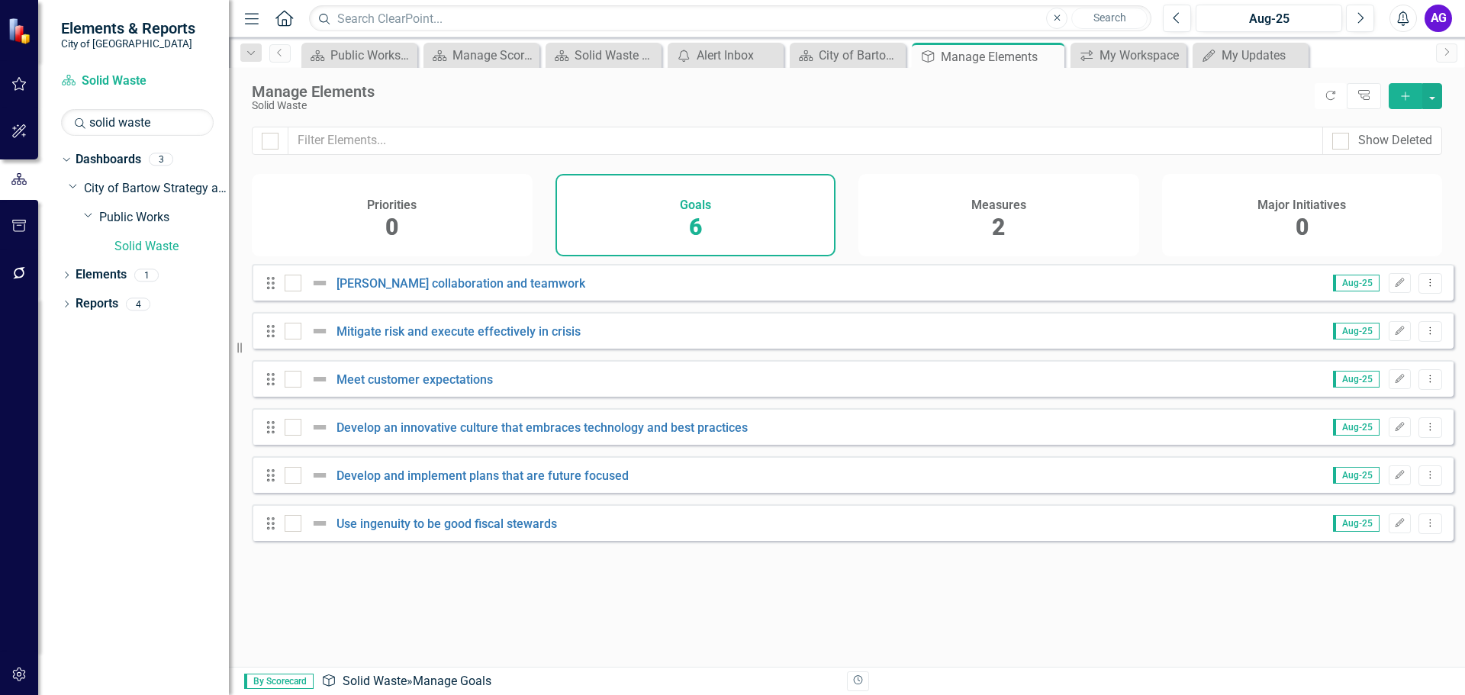
click at [965, 208] on div "Measures 2" at bounding box center [998, 215] width 281 height 82
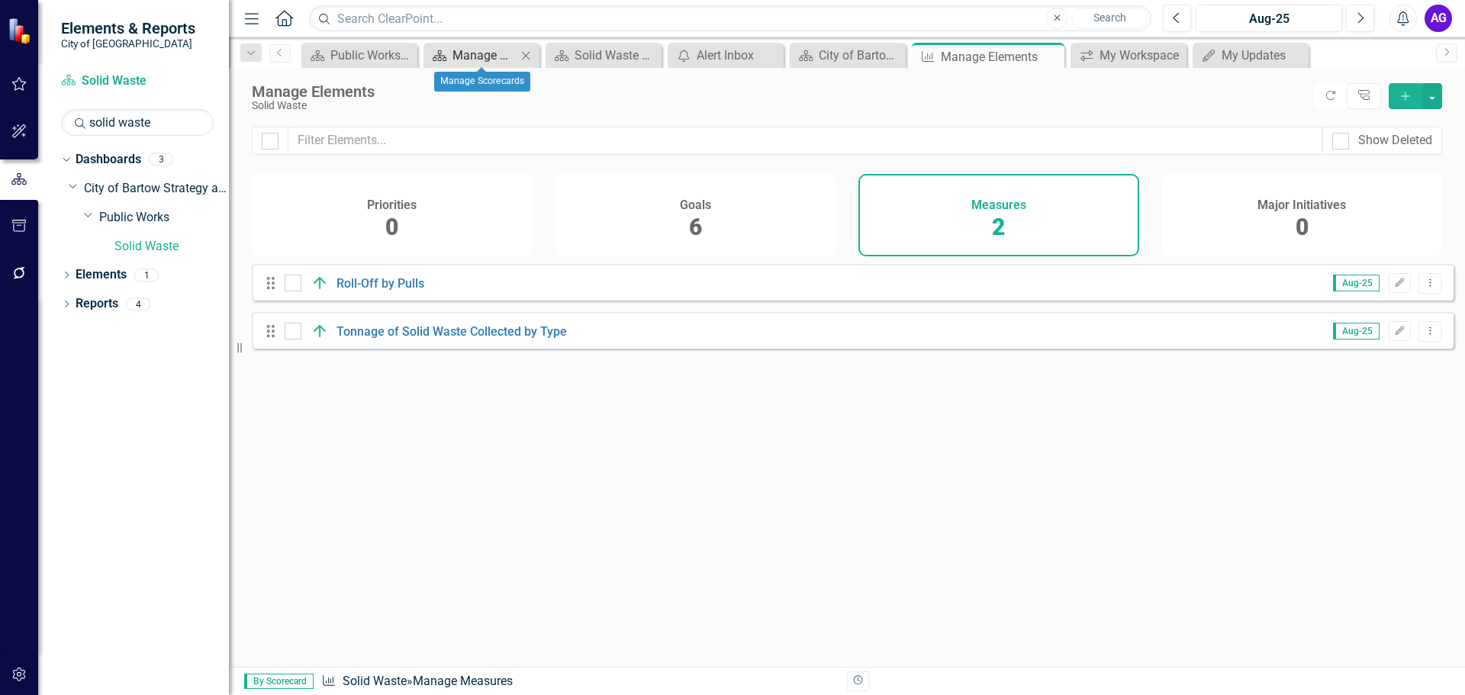
click at [471, 56] on div "Manage Scorecards" at bounding box center [484, 55] width 64 height 19
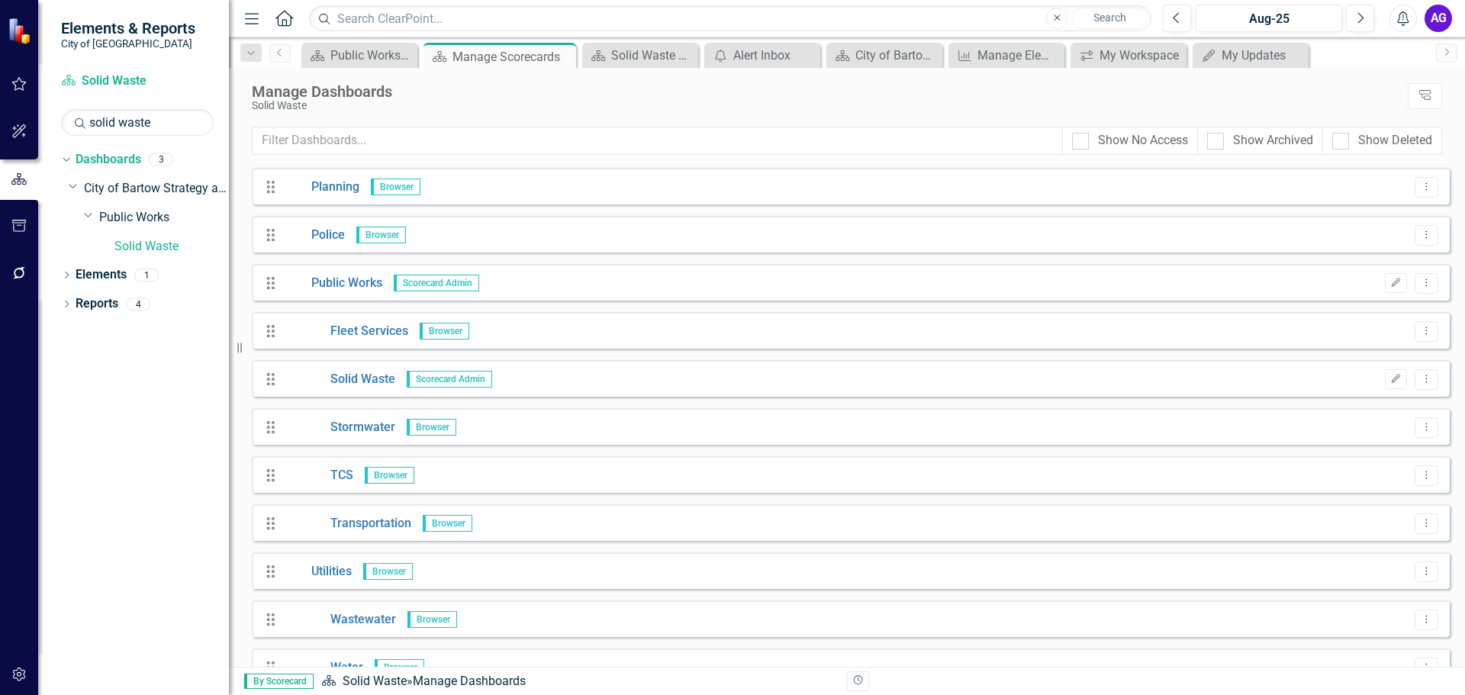
scroll to position [915, 0]
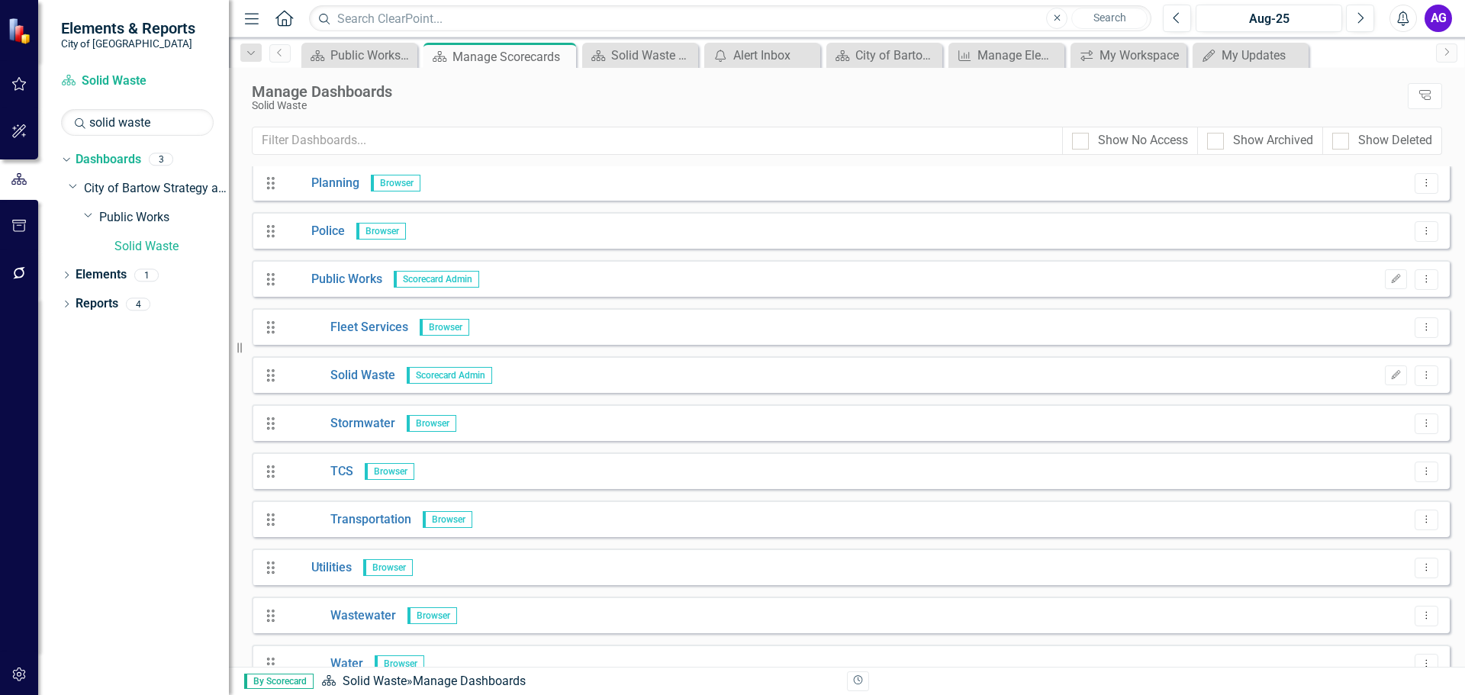
click at [523, 377] on div "Drag Solid Waste Scorecard Admin Edit Dropdown Menu" at bounding box center [851, 374] width 1198 height 37
click at [276, 378] on icon "Drag" at bounding box center [271, 375] width 20 height 15
click at [339, 375] on link "Solid Waste" at bounding box center [340, 376] width 111 height 18
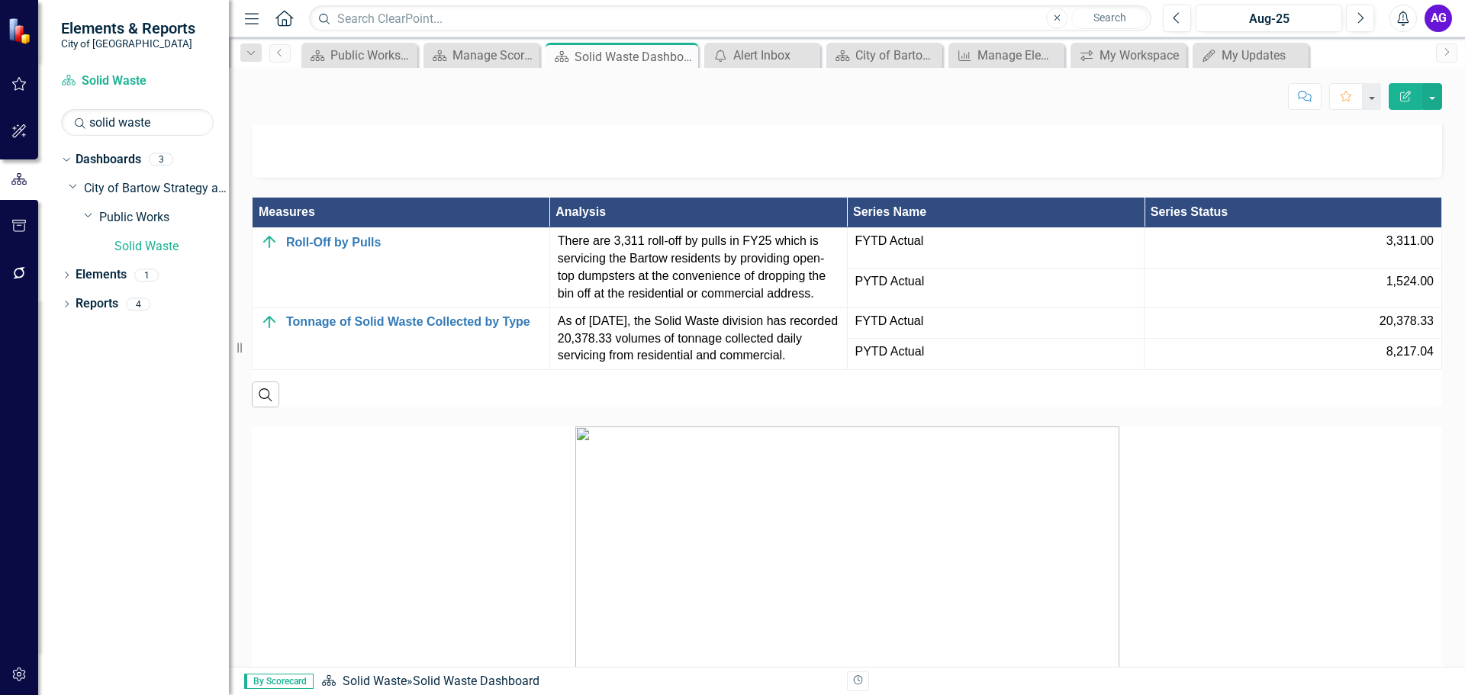
scroll to position [1297, 0]
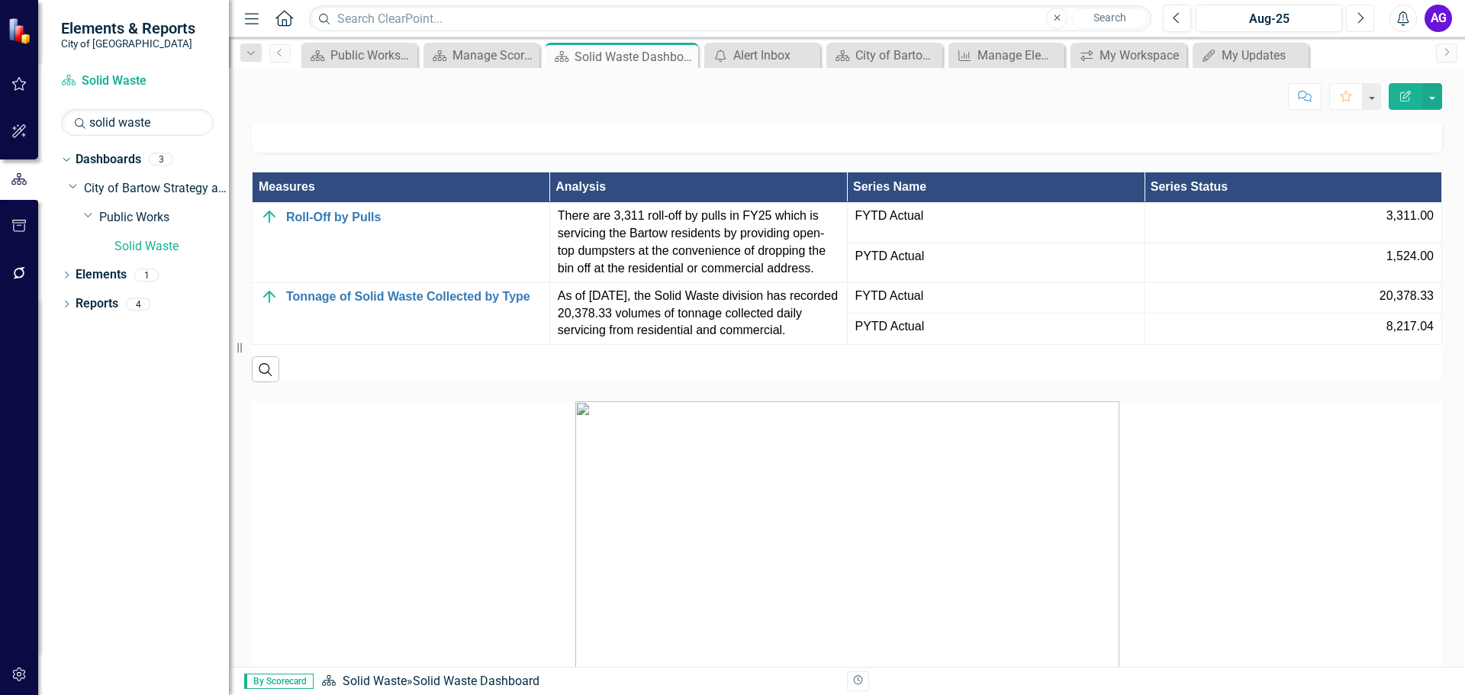
click at [1362, 23] on icon "Next" at bounding box center [1360, 18] width 8 height 14
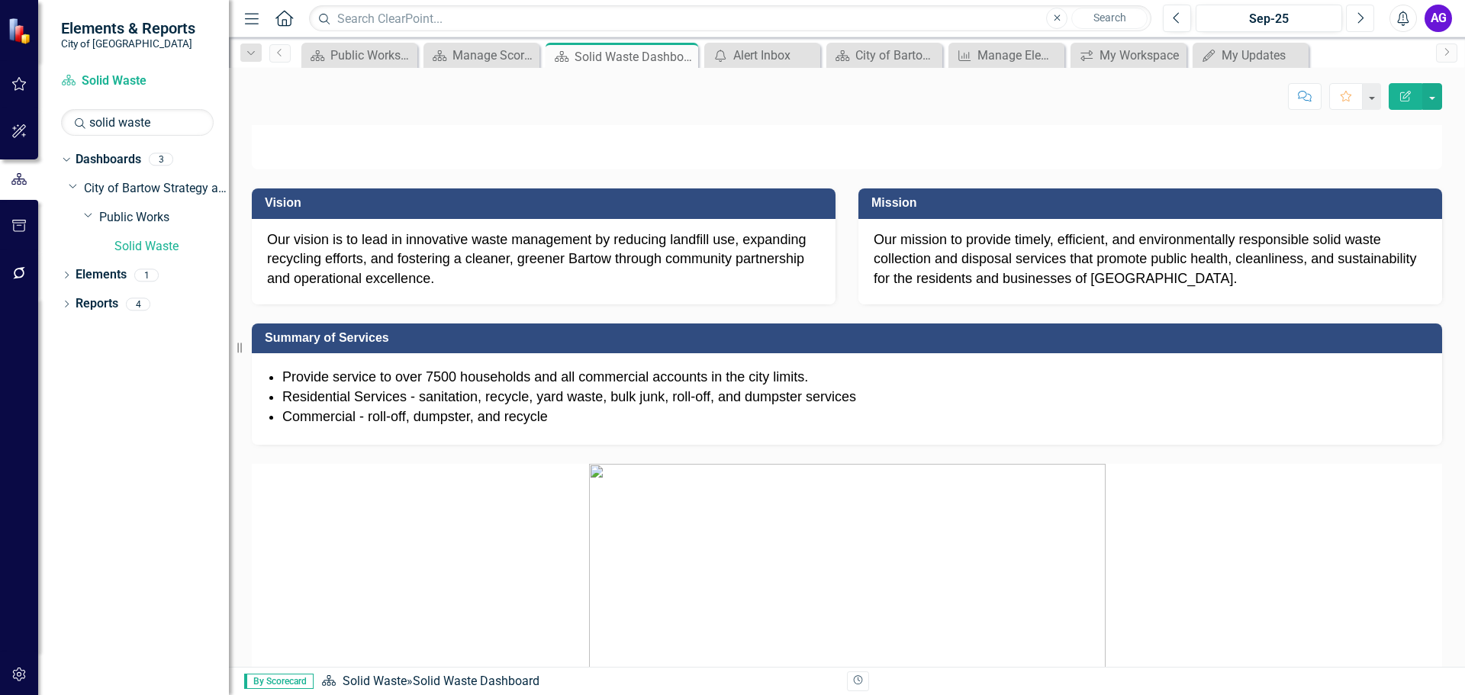
click at [1367, 14] on button "Next" at bounding box center [1360, 18] width 28 height 27
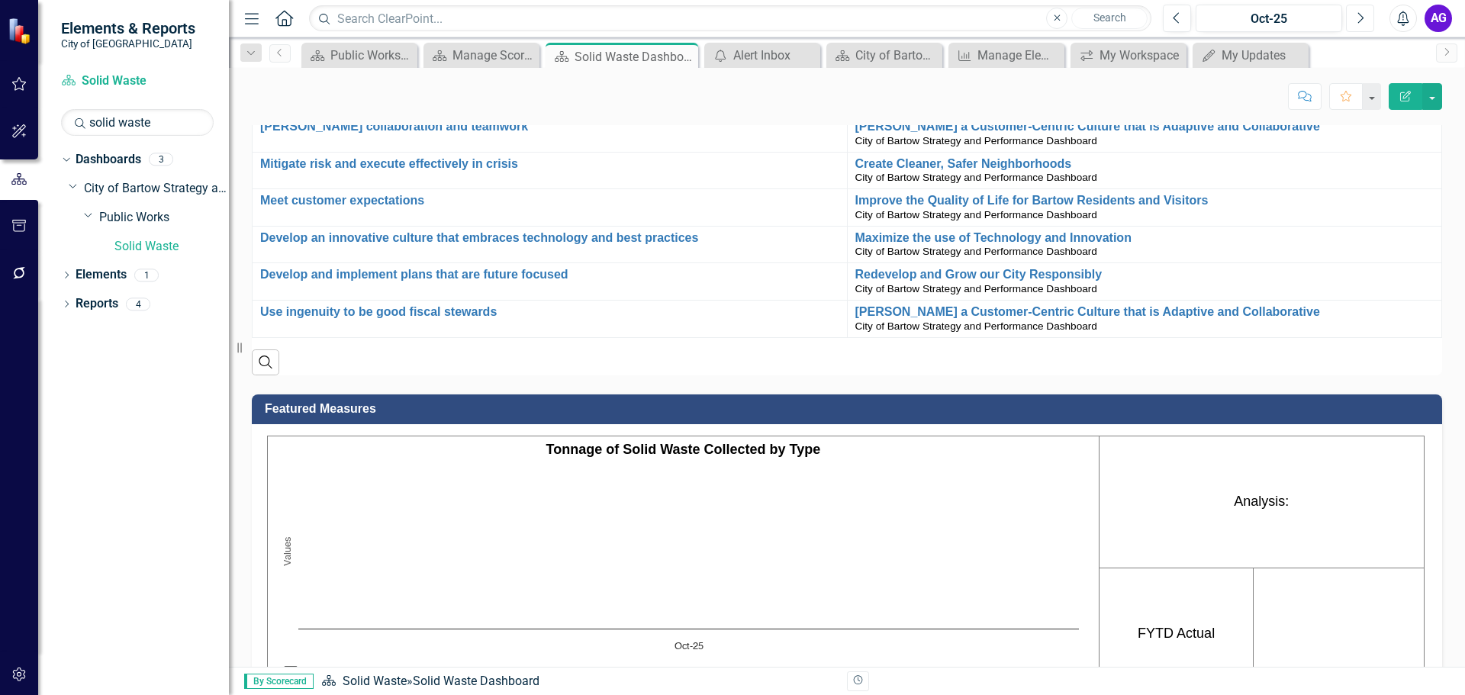
scroll to position [687, 0]
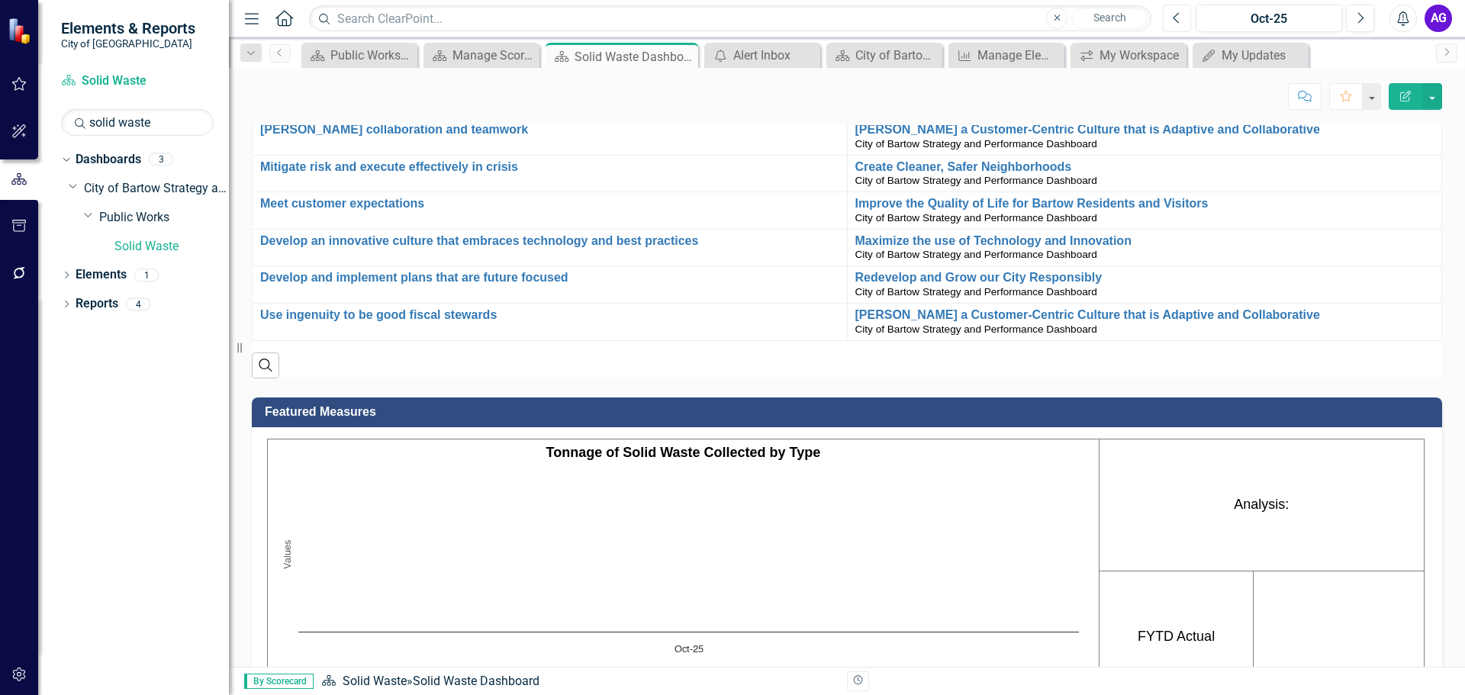
click at [1172, 11] on icon "Previous" at bounding box center [1176, 18] width 8 height 14
